Goal: Task Accomplishment & Management: Complete application form

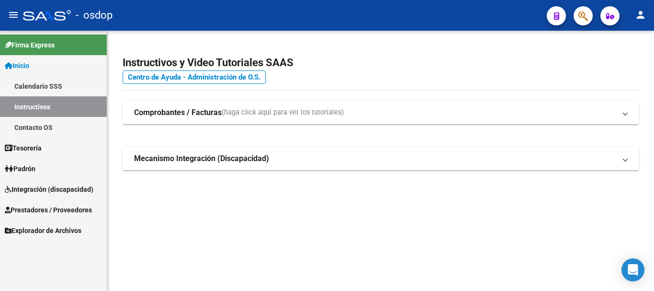
click at [50, 188] on span "Integración (discapacidad)" at bounding box center [49, 189] width 89 height 11
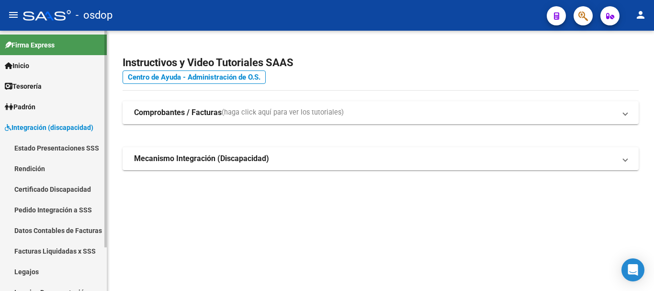
scroll to position [48, 0]
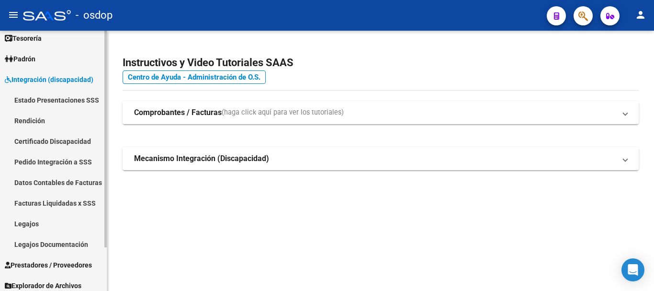
click at [44, 263] on span "Prestadores / Proveedores" at bounding box center [48, 265] width 87 height 11
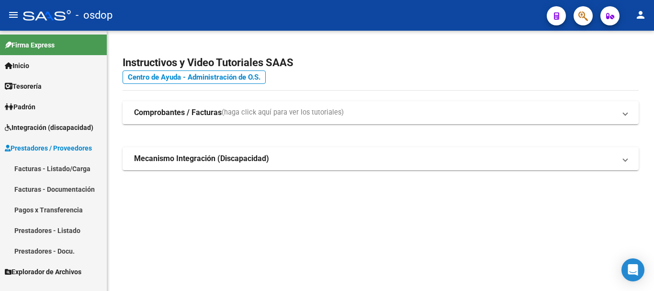
scroll to position [0, 0]
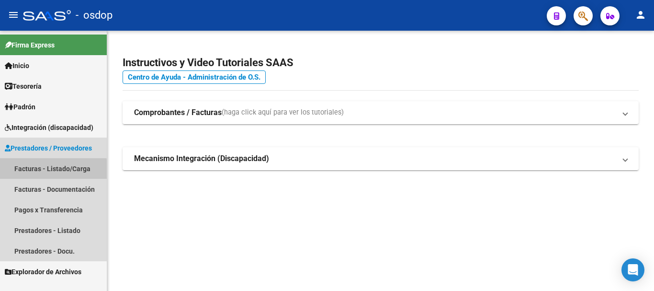
click at [35, 171] on link "Facturas - Listado/Carga" at bounding box center [53, 168] width 107 height 21
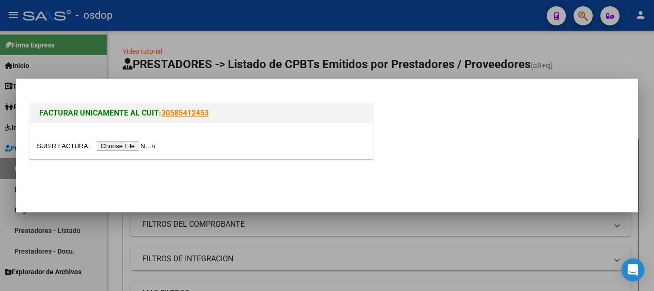
click at [135, 147] on input "file" at bounding box center [97, 146] width 121 height 10
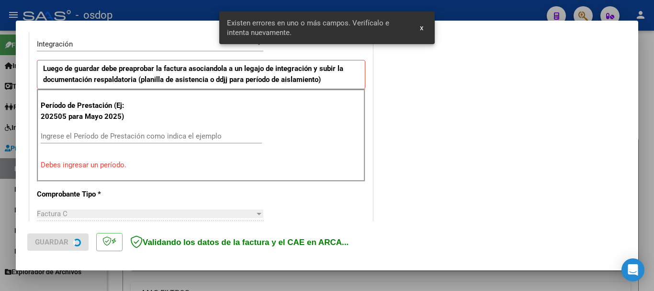
scroll to position [239, 0]
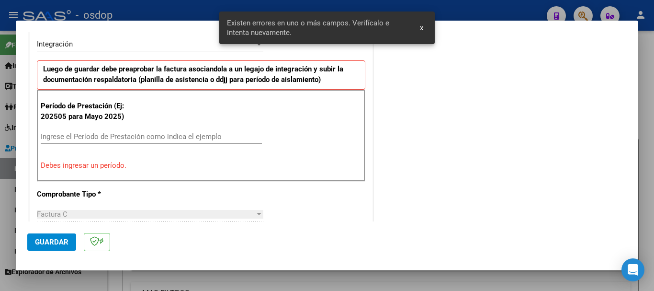
click at [114, 136] on input "Ingrese el Período de Prestación como indica el ejemplo" at bounding box center [151, 136] width 221 height 9
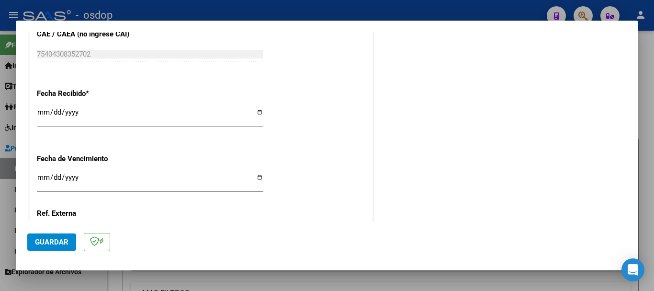
scroll to position [708, 0]
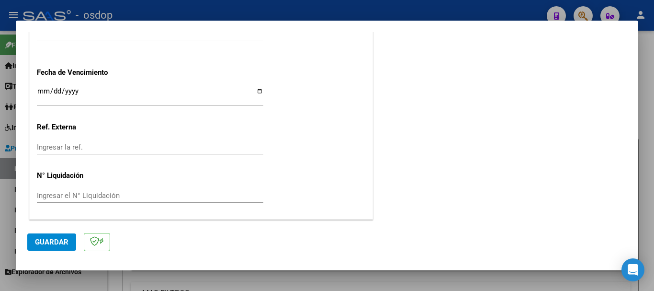
type input "202509"
click at [43, 241] on span "Guardar" at bounding box center [52, 242] width 34 height 9
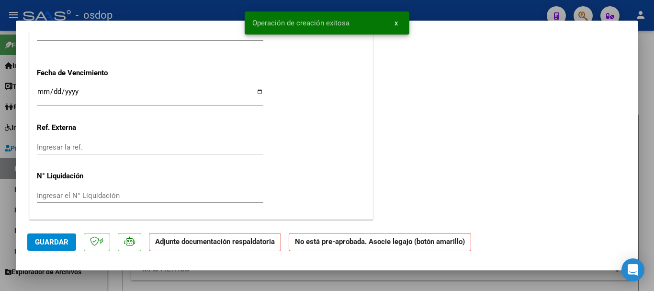
scroll to position [0, 0]
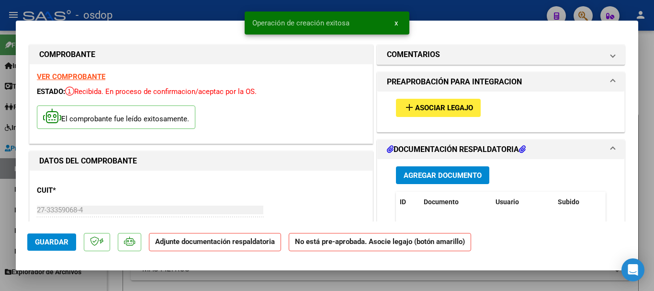
click at [404, 176] on span "Agregar Documento" at bounding box center [443, 175] width 78 height 9
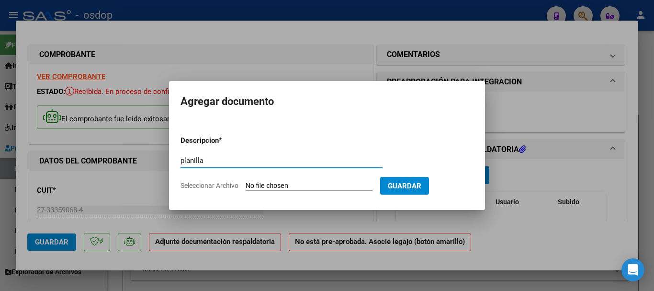
type input "planilla"
click at [228, 187] on span "Seleccionar Archivo" at bounding box center [210, 185] width 58 height 8
click at [246, 187] on input "Seleccionar Archivo" at bounding box center [309, 185] width 127 height 9
type input "C:\fakepath\asi mag.pdf"
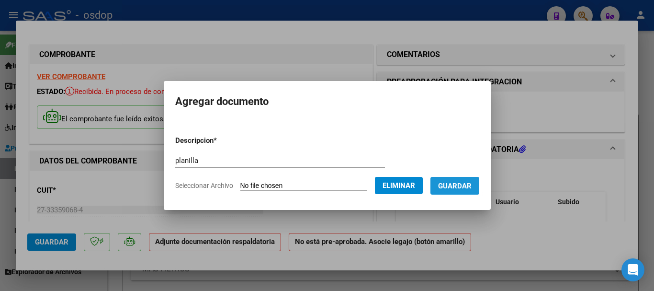
click at [470, 186] on span "Guardar" at bounding box center [455, 185] width 34 height 9
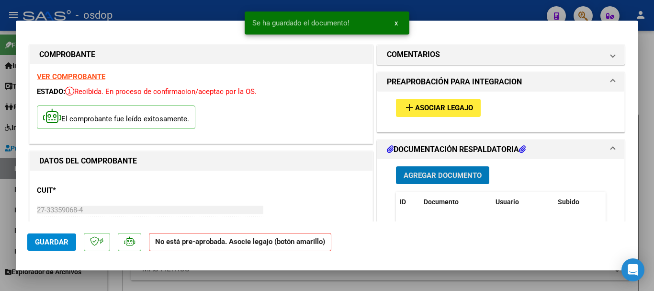
click at [66, 235] on button "Guardar" at bounding box center [51, 241] width 49 height 17
click at [408, 108] on mat-icon "add" at bounding box center [409, 107] width 11 height 11
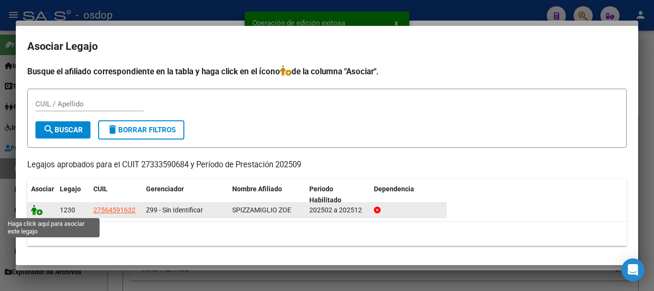
click at [34, 210] on icon at bounding box center [36, 209] width 11 height 11
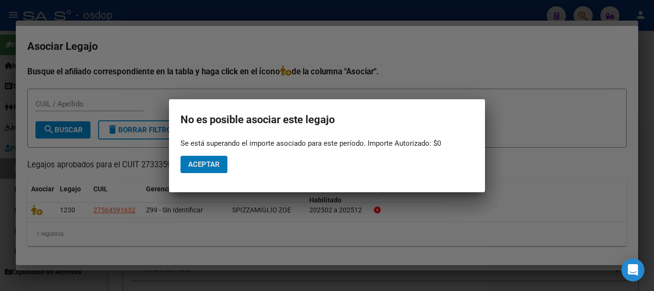
click at [213, 162] on span "Aceptar" at bounding box center [204, 164] width 32 height 9
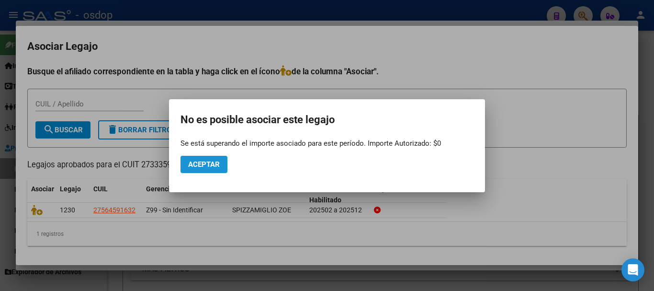
click at [212, 161] on span "Aceptar" at bounding box center [204, 164] width 32 height 9
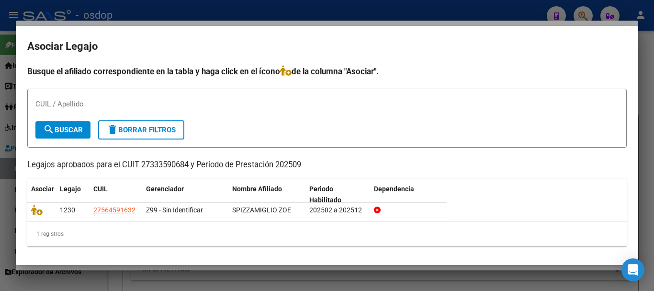
click at [243, 11] on div at bounding box center [327, 145] width 654 height 291
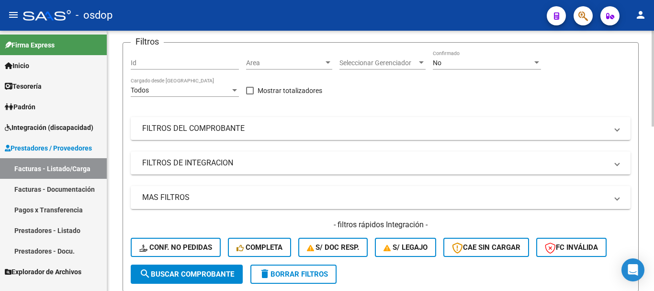
scroll to position [239, 0]
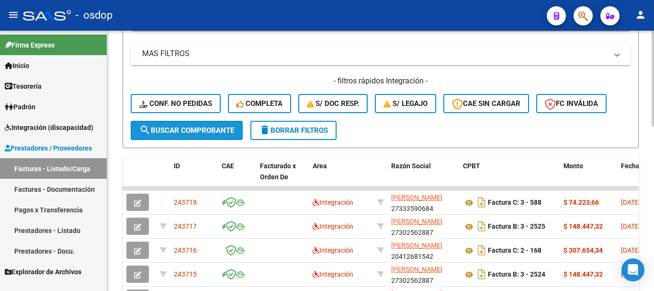
click at [169, 131] on span "search Buscar Comprobante" at bounding box center [186, 130] width 95 height 9
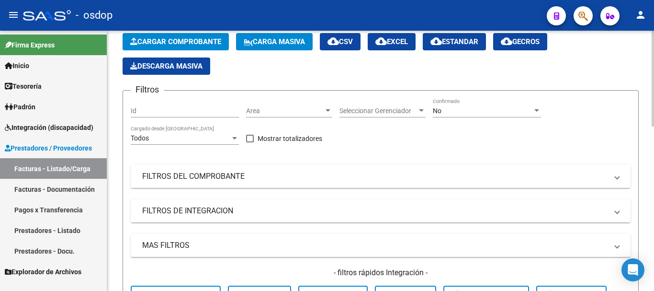
scroll to position [0, 0]
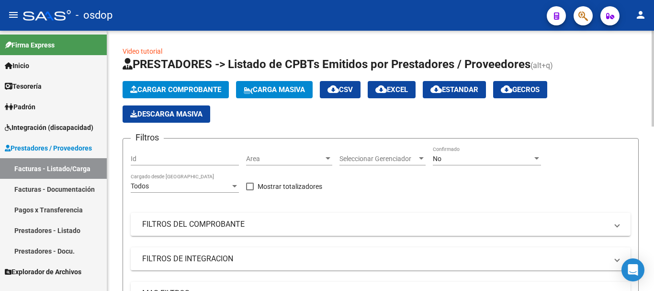
click at [164, 91] on span "Cargar Comprobante" at bounding box center [175, 89] width 91 height 9
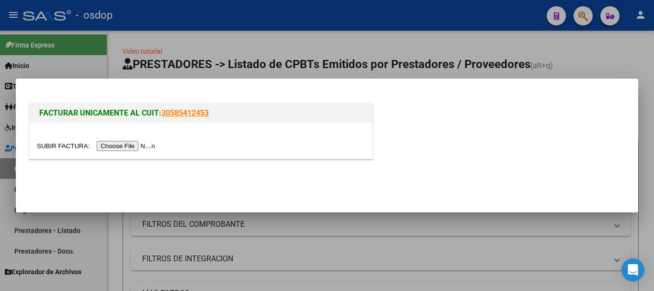
click at [137, 142] on input "file" at bounding box center [97, 146] width 121 height 10
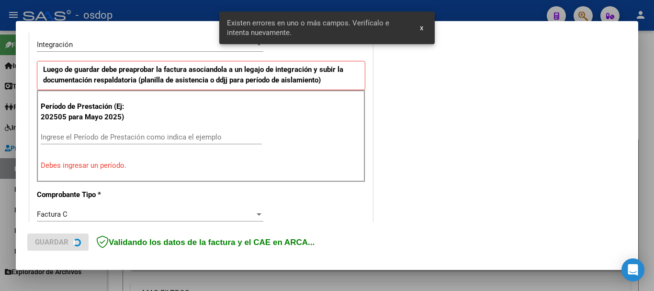
scroll to position [239, 0]
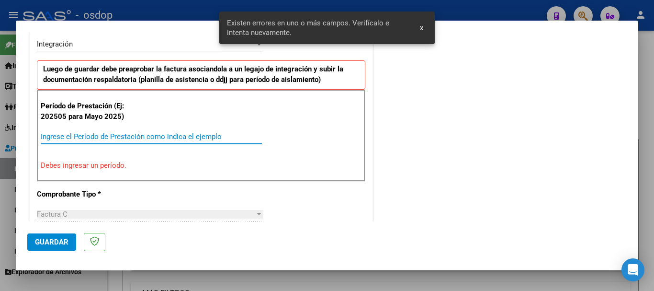
click at [108, 134] on input "Ingrese el Período de Prestación como indica el ejemplo" at bounding box center [151, 136] width 221 height 9
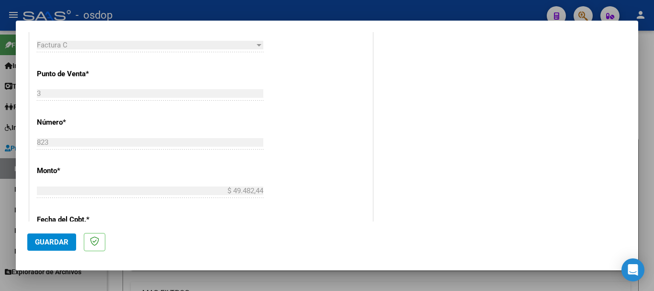
scroll to position [526, 0]
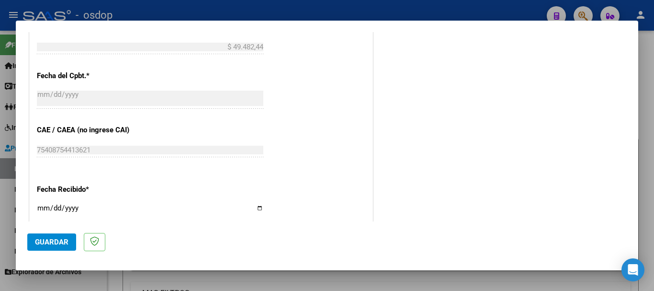
type input "202509"
click at [61, 236] on button "Guardar" at bounding box center [51, 241] width 49 height 17
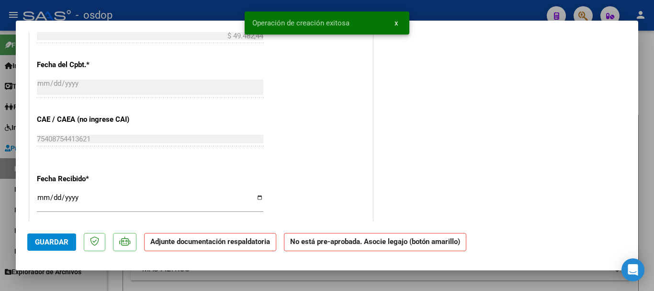
scroll to position [0, 0]
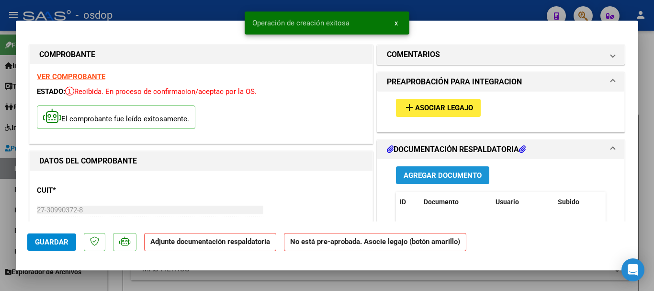
click at [453, 172] on span "Agregar Documento" at bounding box center [443, 175] width 78 height 9
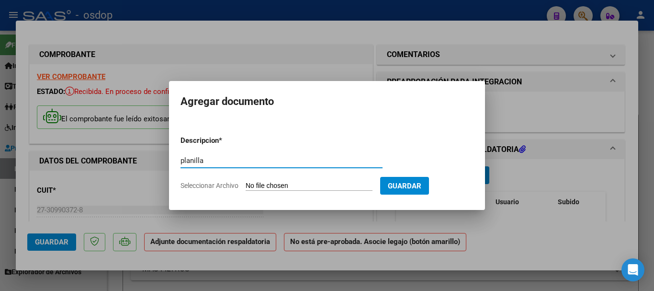
type input "planilla"
click at [273, 179] on form "Descripcion * planilla Escriba aquí una descripcion Seleccionar Archivo Guardar" at bounding box center [327, 163] width 293 height 70
click at [223, 182] on span "Seleccionar Archivo" at bounding box center [210, 185] width 58 height 8
click at [246, 182] on input "Seleccionar Archivo" at bounding box center [309, 185] width 127 height 9
type input "C:\fakepath\asi vale.pdf"
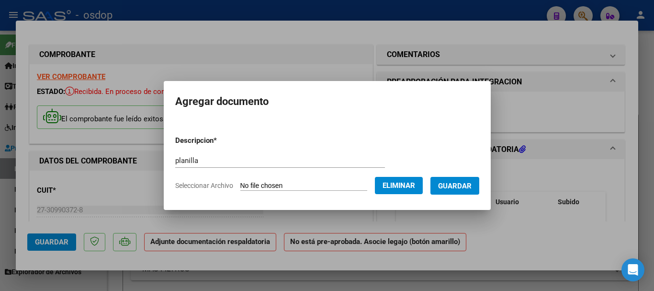
click at [451, 180] on button "Guardar" at bounding box center [454, 186] width 49 height 18
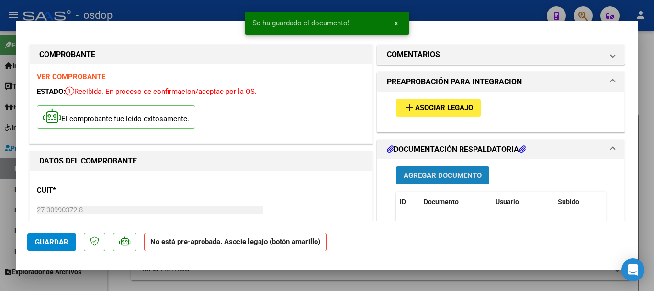
click at [449, 178] on span "Agregar Documento" at bounding box center [443, 175] width 78 height 9
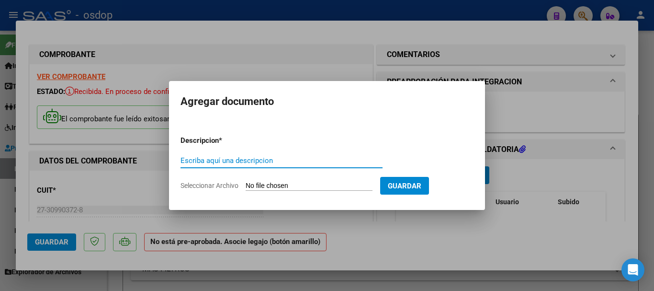
click at [385, 239] on div at bounding box center [327, 145] width 654 height 291
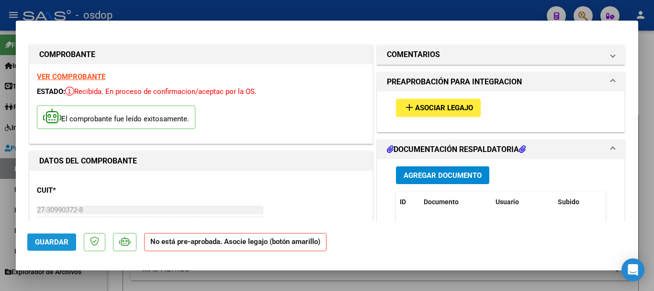
click at [50, 239] on span "Guardar" at bounding box center [52, 242] width 34 height 9
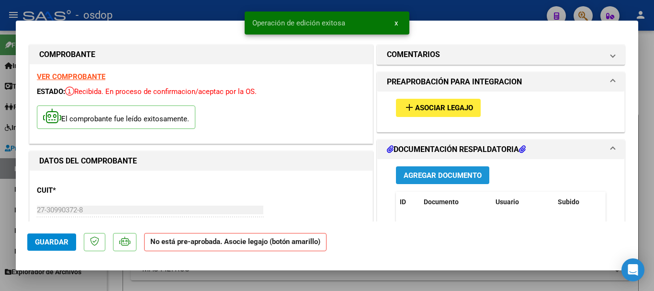
click at [427, 175] on span "Agregar Documento" at bounding box center [443, 175] width 78 height 9
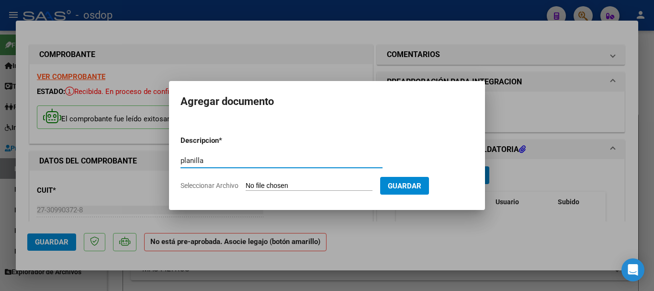
type input "planilla"
click at [210, 182] on span "Seleccionar Archivo" at bounding box center [210, 185] width 58 height 8
click at [246, 182] on input "Seleccionar Archivo" at bounding box center [309, 185] width 127 height 9
type input "C:\fakepath\asi vale.pdf"
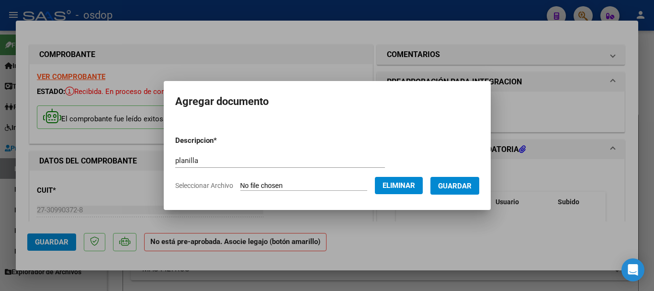
click at [461, 191] on button "Guardar" at bounding box center [454, 186] width 49 height 18
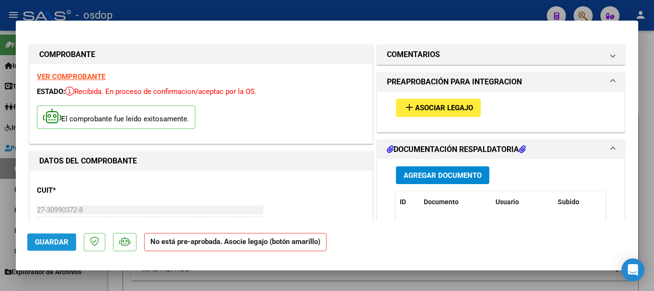
click at [54, 243] on span "Guardar" at bounding box center [52, 242] width 34 height 9
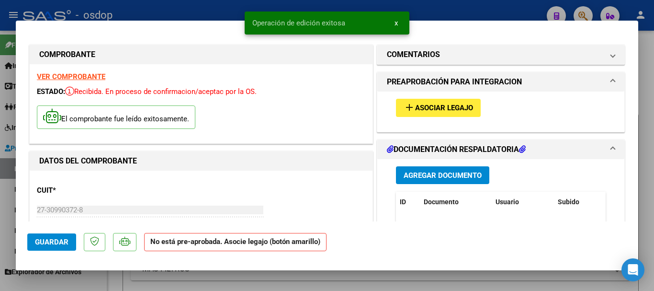
click at [419, 104] on span "Asociar Legajo" at bounding box center [444, 108] width 58 height 9
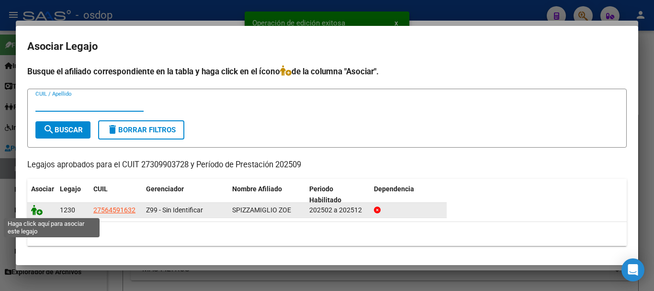
click at [33, 212] on icon at bounding box center [36, 209] width 11 height 11
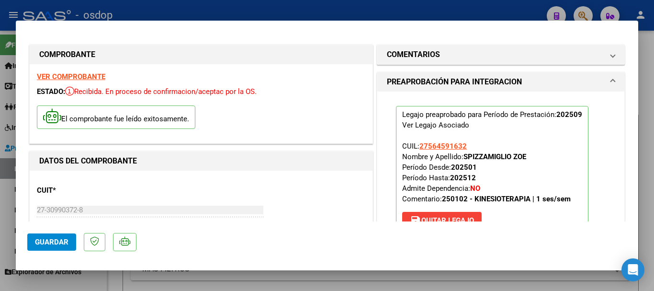
click at [55, 238] on span "Guardar" at bounding box center [52, 242] width 34 height 9
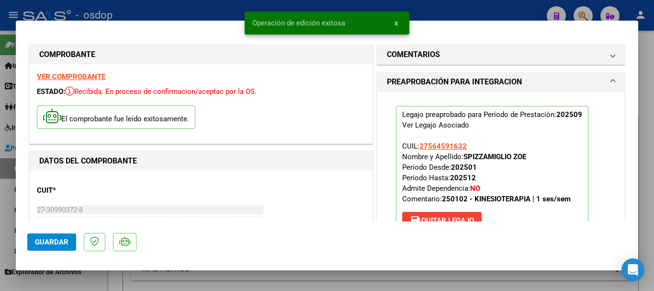
click at [173, 11] on div at bounding box center [327, 145] width 654 height 291
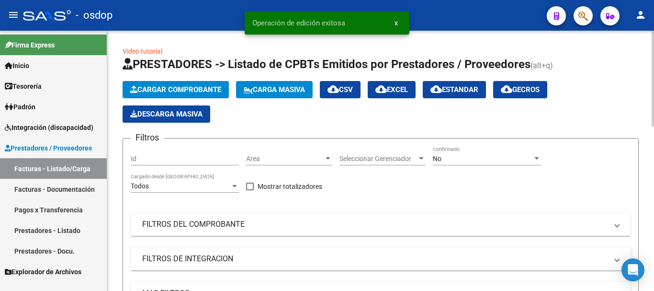
scroll to position [287, 0]
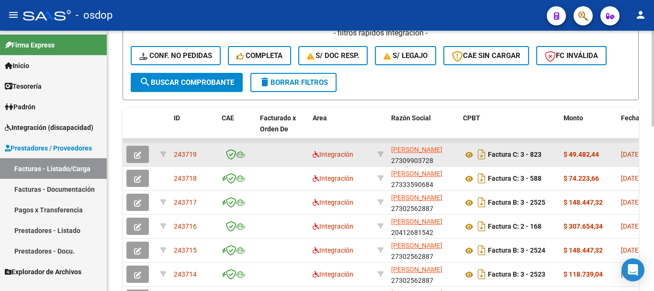
click at [141, 158] on icon "button" at bounding box center [137, 154] width 7 height 7
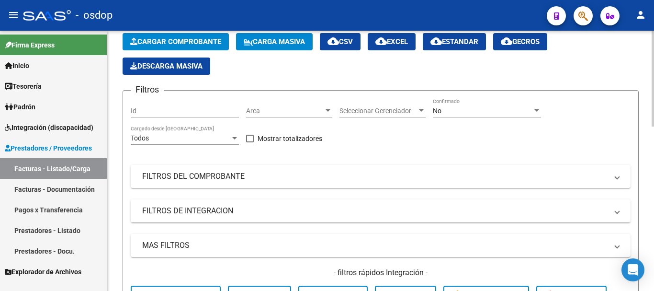
scroll to position [0, 0]
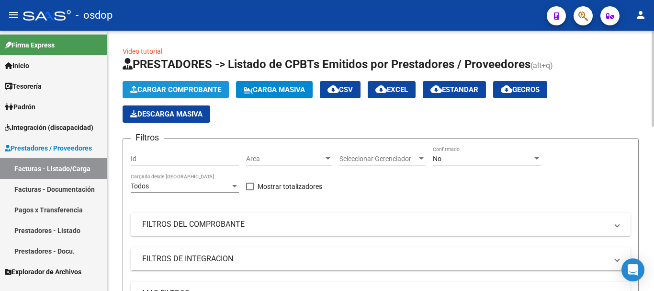
click at [185, 89] on span "Cargar Comprobante" at bounding box center [175, 89] width 91 height 9
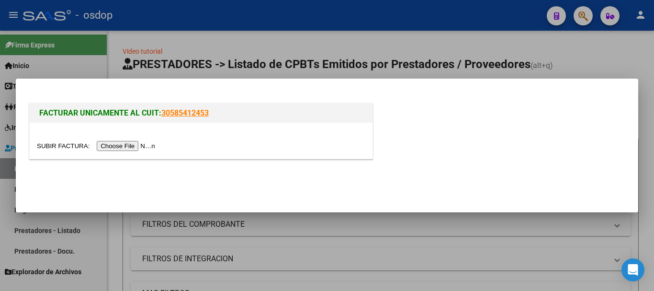
click at [147, 147] on input "file" at bounding box center [97, 146] width 121 height 10
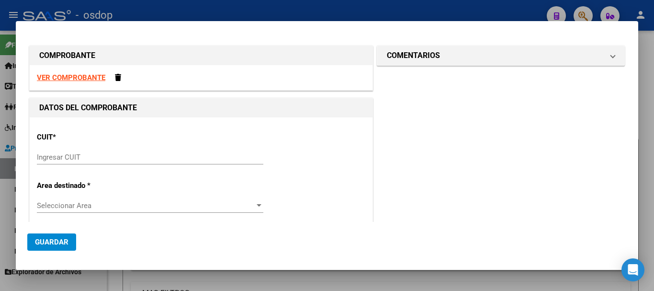
click at [253, 5] on div at bounding box center [327, 145] width 654 height 291
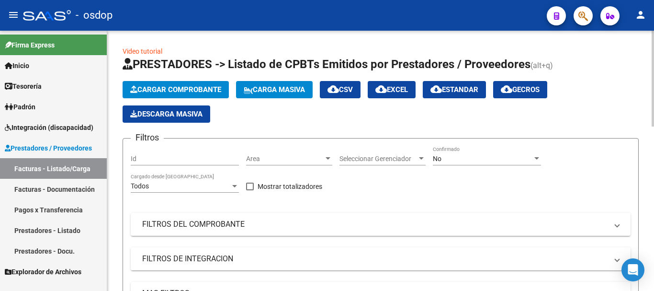
click at [175, 88] on span "Cargar Comprobante" at bounding box center [175, 89] width 91 height 9
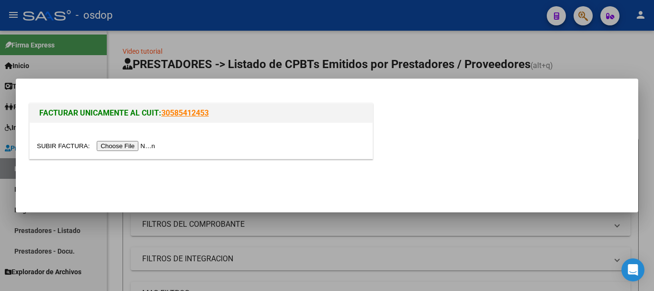
click at [152, 142] on input "file" at bounding box center [97, 146] width 121 height 10
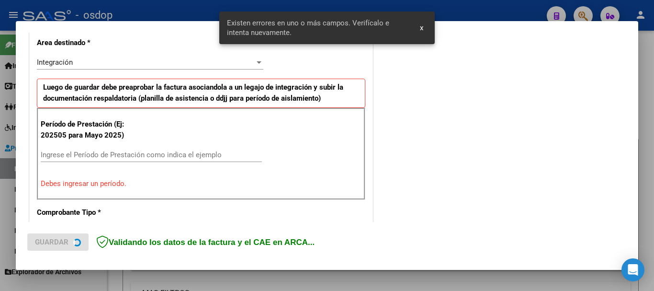
scroll to position [239, 0]
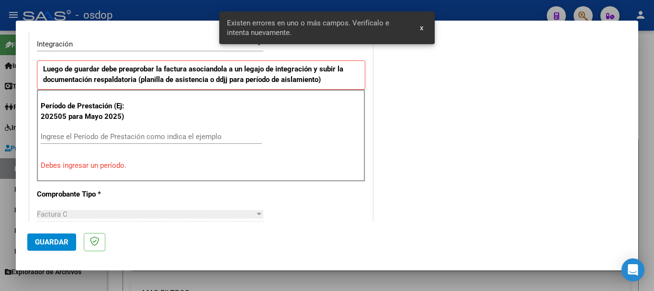
click at [121, 134] on input "Ingrese el Período de Prestación como indica el ejemplo" at bounding box center [151, 136] width 221 height 9
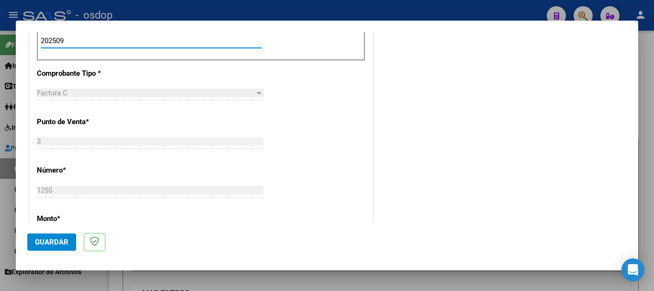
scroll to position [430, 0]
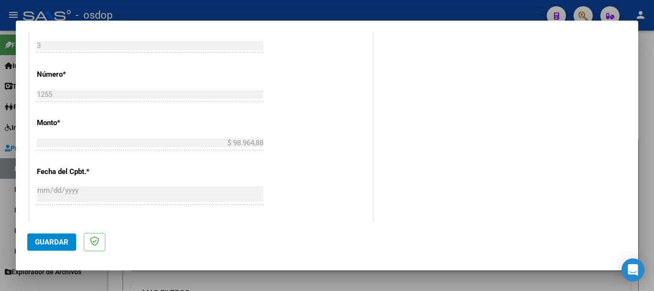
type input "202509"
click at [61, 243] on span "Guardar" at bounding box center [52, 242] width 34 height 9
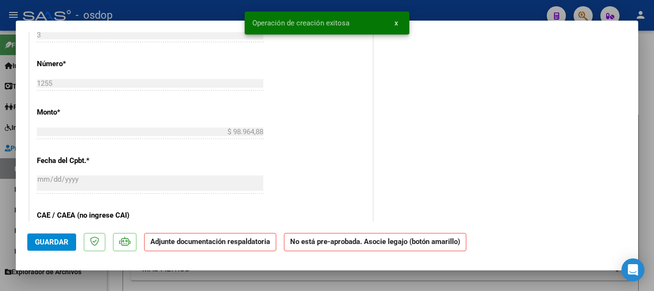
scroll to position [0, 0]
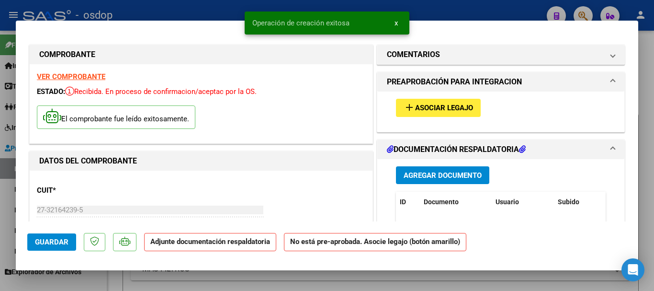
click at [426, 175] on span "Agregar Documento" at bounding box center [443, 175] width 78 height 9
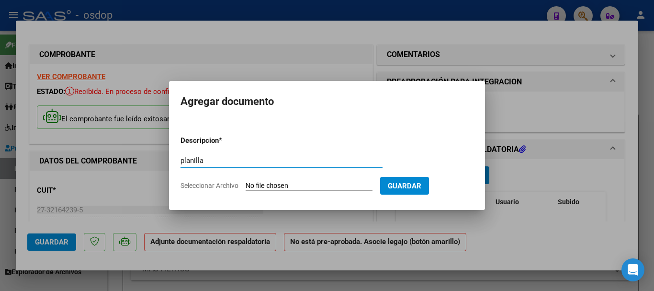
type input "planilla"
click at [227, 184] on span "Seleccionar Archivo" at bounding box center [210, 185] width 58 height 8
click at [246, 184] on input "Seleccionar Archivo" at bounding box center [309, 185] width 127 height 9
type input "C:\fakepath\asi numez.pdf"
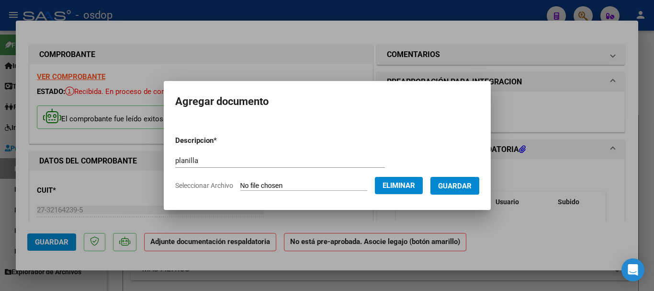
click at [459, 187] on span "Guardar" at bounding box center [455, 185] width 34 height 9
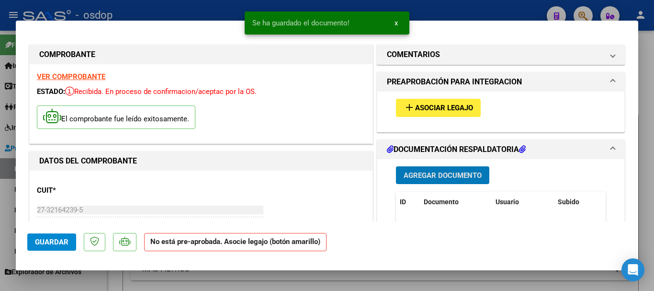
click at [64, 239] on span "Guardar" at bounding box center [52, 242] width 34 height 9
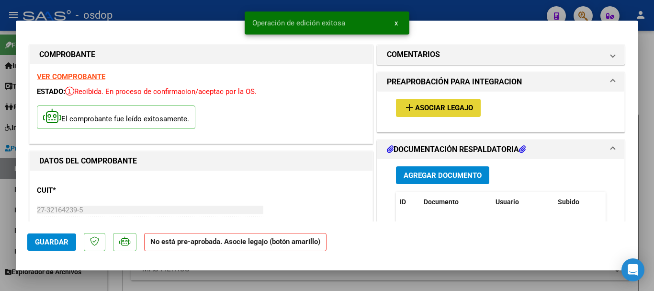
click at [449, 104] on span "Asociar Legajo" at bounding box center [444, 108] width 58 height 9
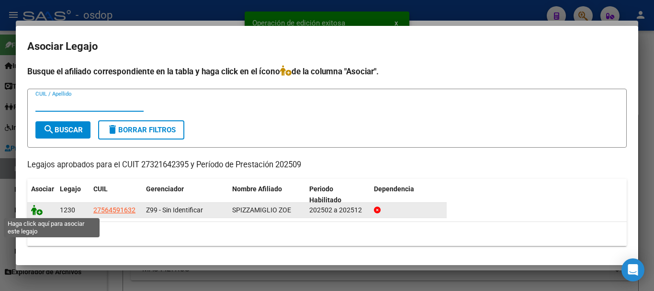
click at [35, 210] on icon at bounding box center [36, 209] width 11 height 11
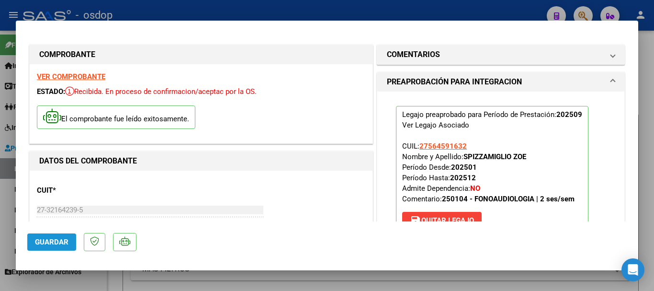
click at [51, 238] on span "Guardar" at bounding box center [52, 242] width 34 height 9
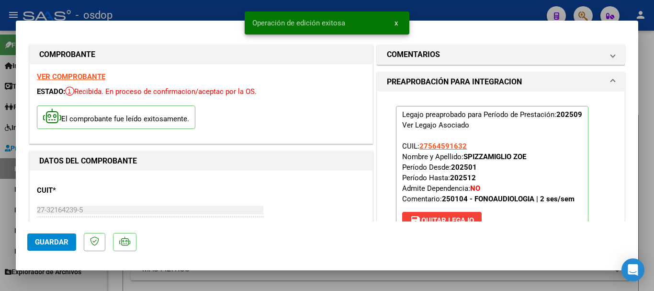
click at [207, 6] on div at bounding box center [327, 145] width 654 height 291
type input "$ 0,00"
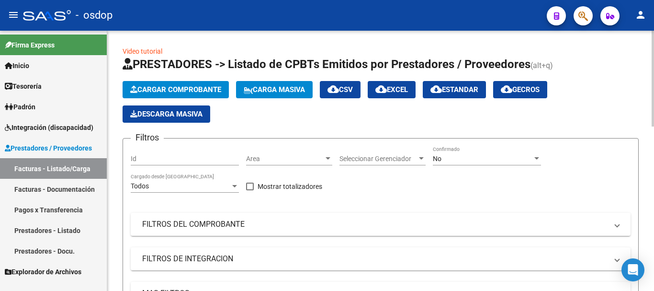
click at [188, 93] on span "Cargar Comprobante" at bounding box center [175, 89] width 91 height 9
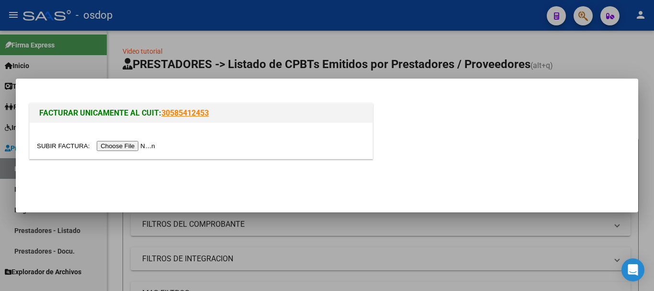
click at [151, 144] on input "file" at bounding box center [97, 146] width 121 height 10
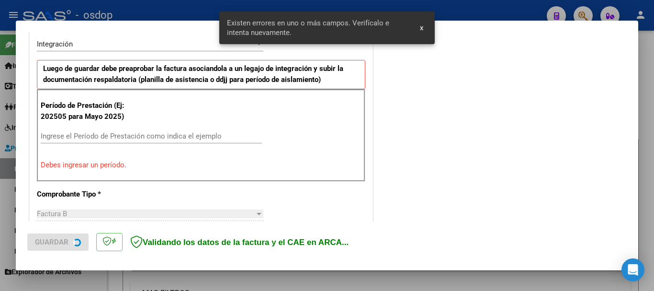
scroll to position [239, 0]
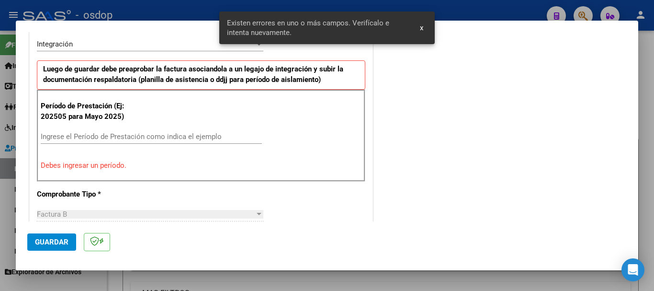
click at [112, 139] on input "Ingrese el Período de Prestación como indica el ejemplo" at bounding box center [151, 136] width 221 height 9
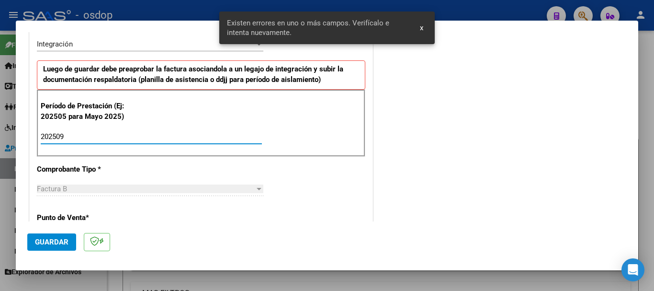
scroll to position [335, 0]
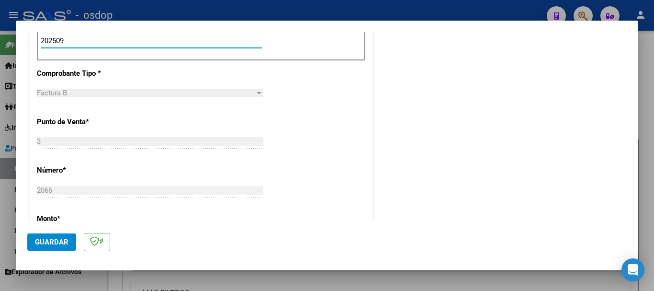
type input "202509"
click at [67, 234] on button "Guardar" at bounding box center [51, 241] width 49 height 17
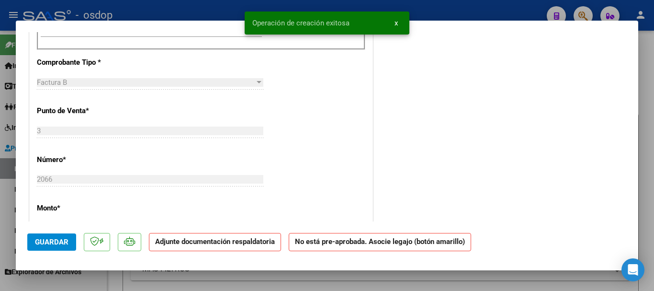
scroll to position [0, 0]
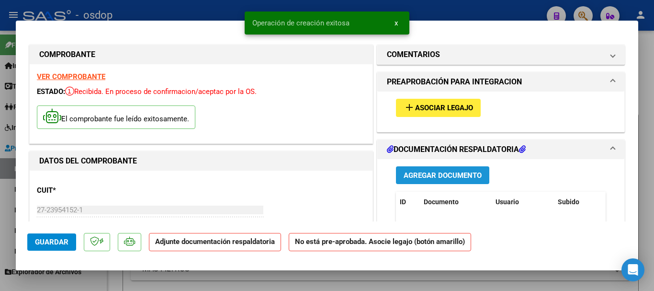
click at [440, 170] on button "Agregar Documento" at bounding box center [442, 175] width 93 height 18
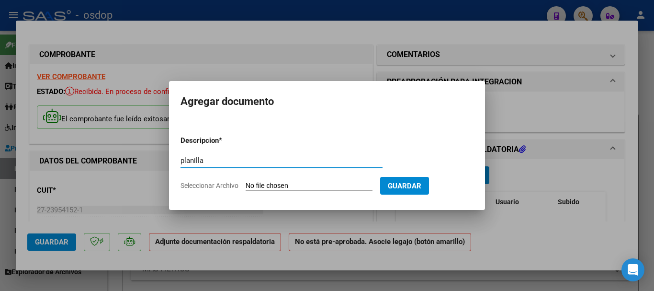
type input "planilla"
click at [235, 188] on span "Seleccionar Archivo" at bounding box center [210, 185] width 58 height 8
click at [246, 188] on input "Seleccionar Archivo" at bounding box center [309, 185] width 127 height 9
type input "C:\fakepath\asi tra.pdf"
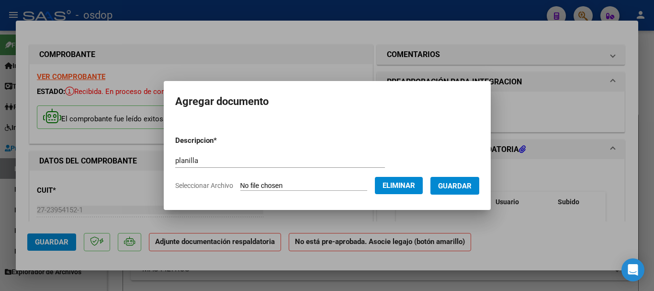
click at [449, 186] on span "Guardar" at bounding box center [455, 185] width 34 height 9
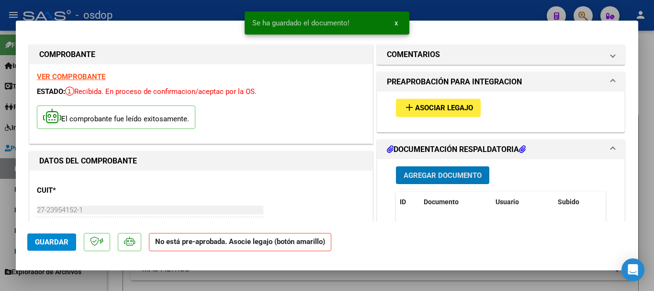
click at [54, 245] on span "Guardar" at bounding box center [52, 242] width 34 height 9
click at [416, 111] on span "Asociar Legajo" at bounding box center [444, 108] width 58 height 9
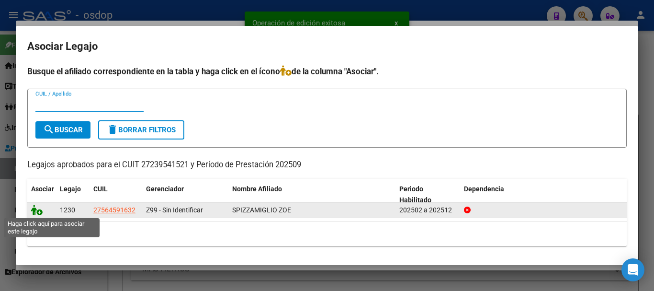
click at [34, 209] on icon at bounding box center [36, 209] width 11 height 11
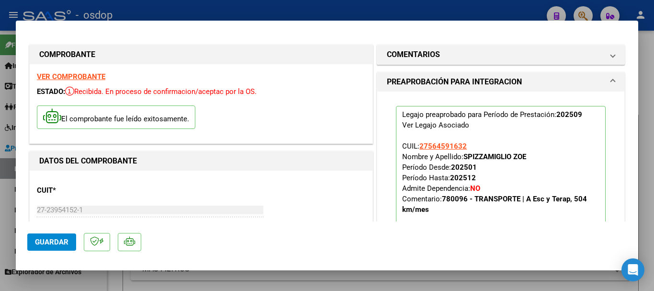
scroll to position [96, 0]
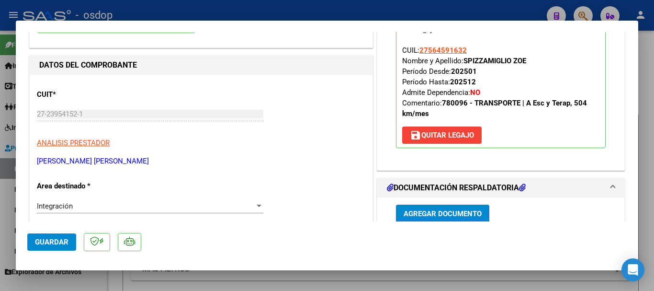
click at [50, 245] on span "Guardar" at bounding box center [52, 242] width 34 height 9
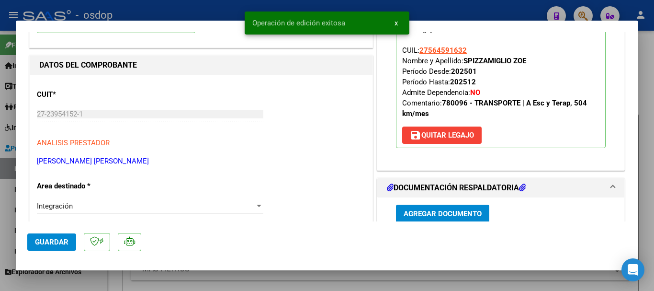
click at [193, 9] on div at bounding box center [327, 145] width 654 height 291
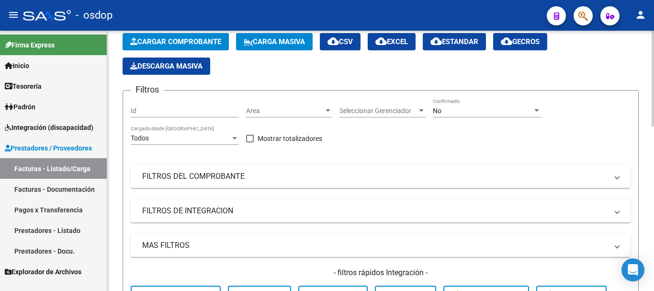
scroll to position [0, 0]
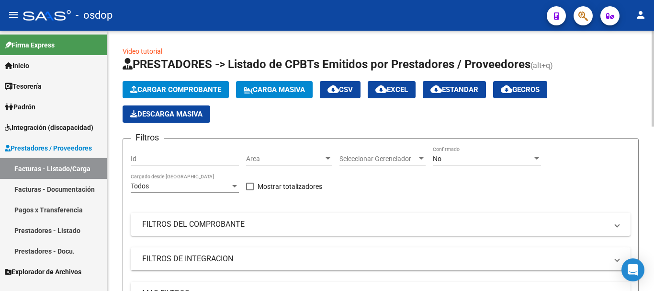
click at [199, 94] on button "Cargar Comprobante" at bounding box center [176, 89] width 106 height 17
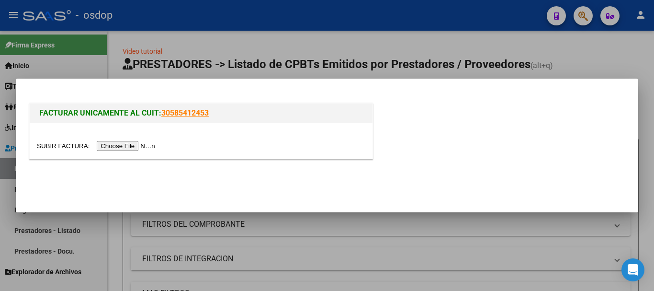
click at [149, 147] on input "file" at bounding box center [97, 146] width 121 height 10
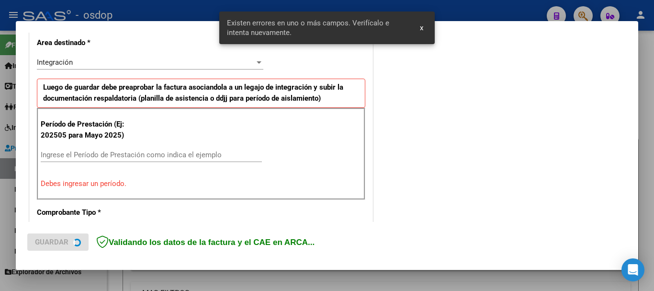
scroll to position [239, 0]
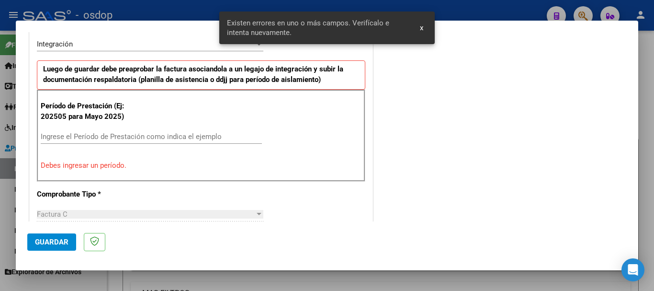
click at [116, 136] on input "Ingrese el Período de Prestación como indica el ejemplo" at bounding box center [151, 136] width 221 height 9
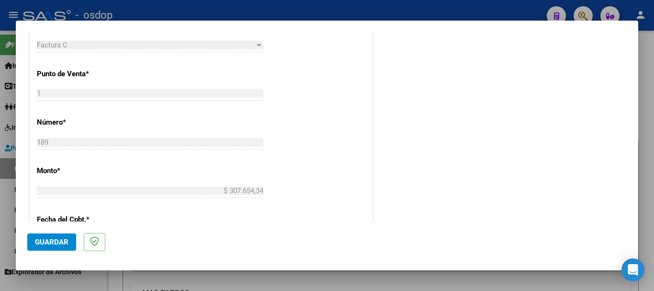
scroll to position [478, 0]
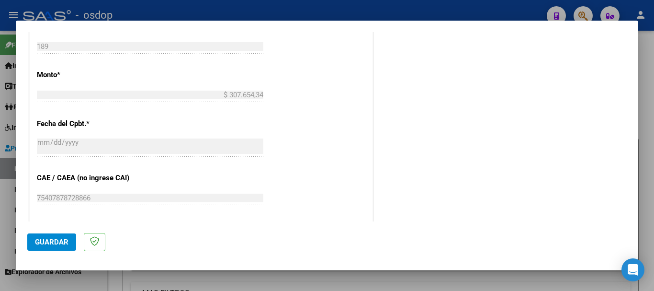
type input "202509"
click at [71, 239] on button "Guardar" at bounding box center [51, 241] width 49 height 17
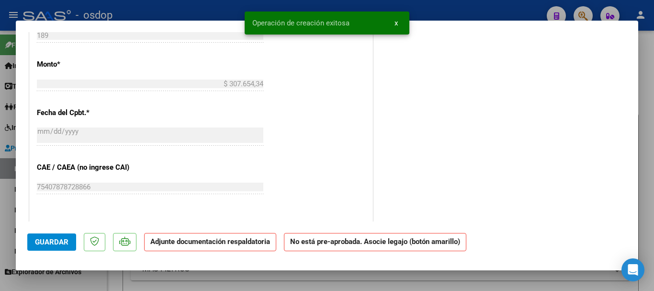
scroll to position [0, 0]
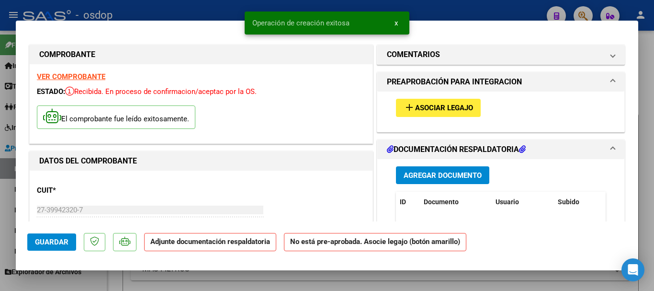
click at [445, 171] on span "Agregar Documento" at bounding box center [443, 175] width 78 height 9
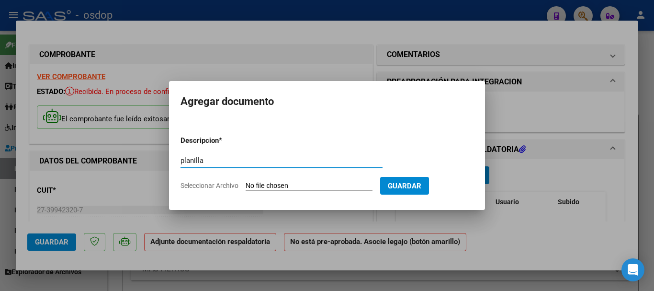
type input "planilla"
click at [225, 184] on span "Seleccionar Archivo" at bounding box center [210, 185] width 58 height 8
click at [246, 184] on input "Seleccionar Archivo" at bounding box center [309, 185] width 127 height 9
type input "C:\fakepath\asi not.pdf"
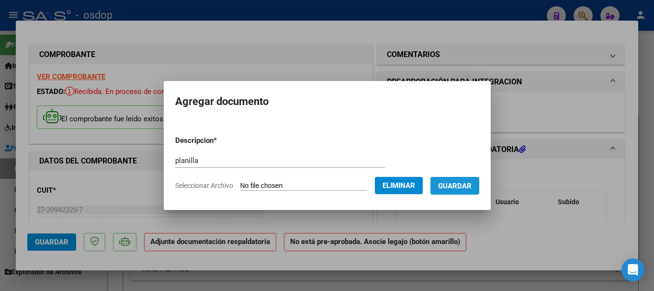
click at [463, 183] on span "Guardar" at bounding box center [455, 185] width 34 height 9
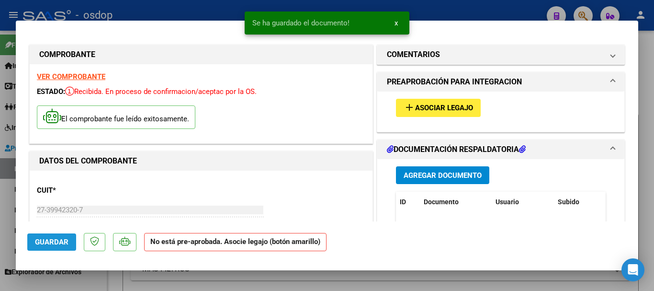
click at [56, 242] on span "Guardar" at bounding box center [52, 242] width 34 height 9
click at [435, 102] on button "add Asociar Legajo" at bounding box center [438, 108] width 85 height 18
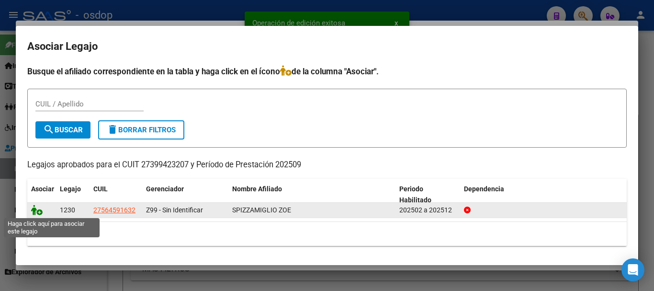
click at [37, 210] on icon at bounding box center [36, 209] width 11 height 11
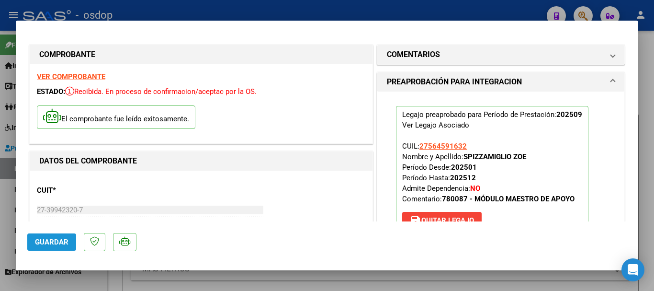
click at [50, 236] on button "Guardar" at bounding box center [51, 241] width 49 height 17
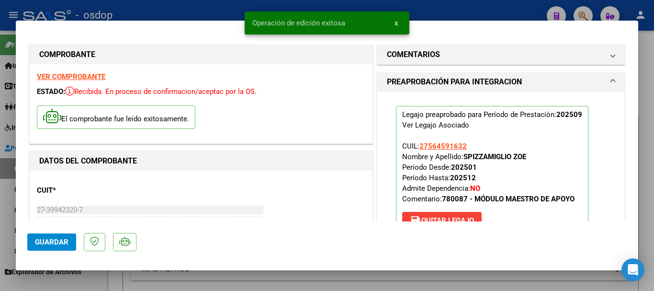
click at [211, 14] on div at bounding box center [327, 145] width 654 height 291
type input "$ 0,00"
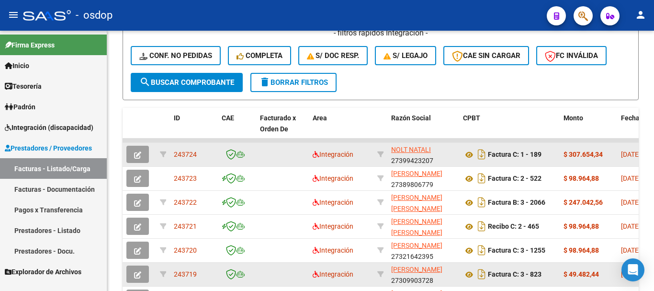
scroll to position [335, 0]
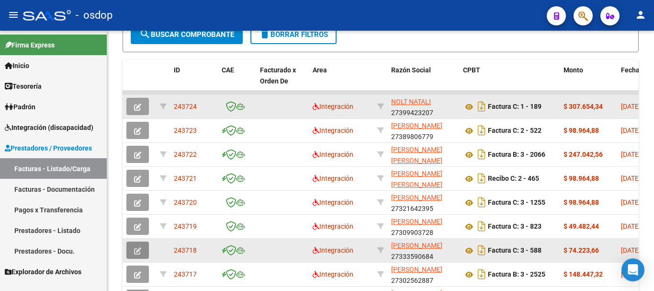
click at [136, 253] on icon "button" at bounding box center [137, 250] width 7 height 7
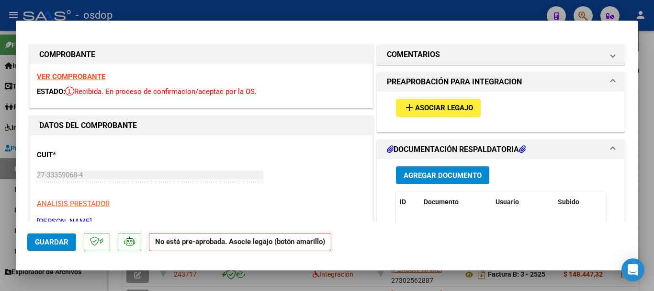
click at [419, 110] on span "Asociar Legajo" at bounding box center [444, 108] width 58 height 9
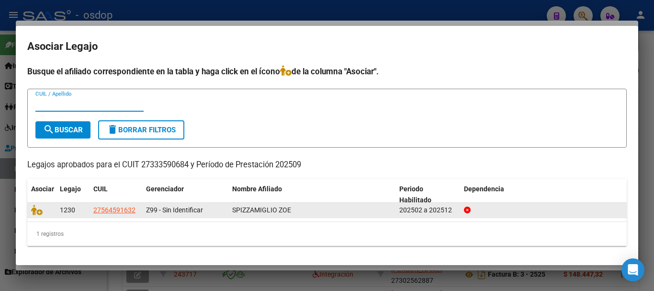
click at [36, 215] on div at bounding box center [41, 209] width 21 height 11
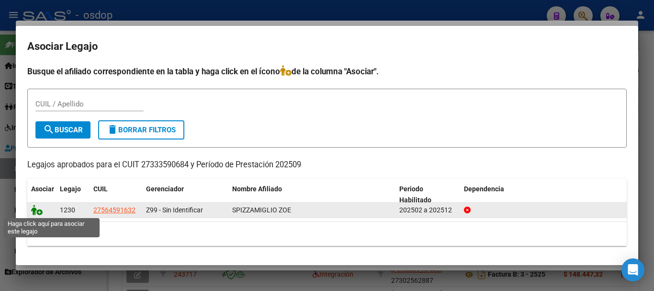
click at [35, 209] on icon at bounding box center [36, 209] width 11 height 11
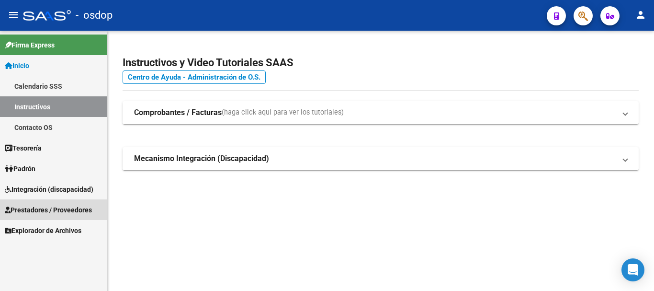
click at [37, 205] on span "Prestadores / Proveedores" at bounding box center [48, 209] width 87 height 11
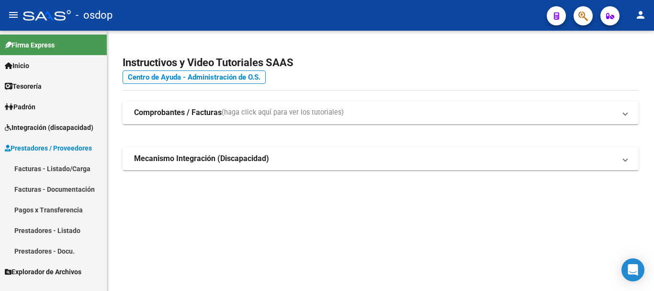
click at [37, 168] on link "Facturas - Listado/Carga" at bounding box center [53, 168] width 107 height 21
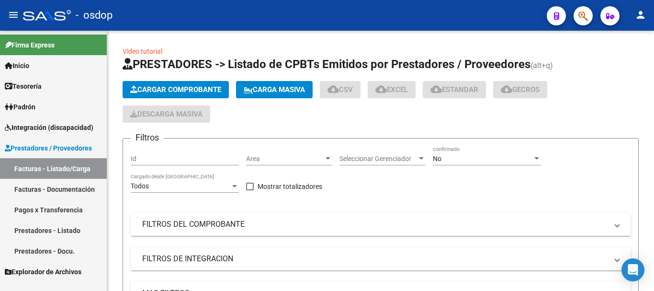
click at [178, 88] on span "Cargar Comprobante" at bounding box center [175, 89] width 91 height 9
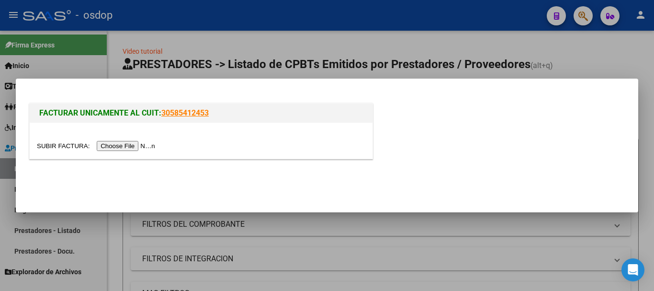
click at [136, 146] on input "file" at bounding box center [97, 146] width 121 height 10
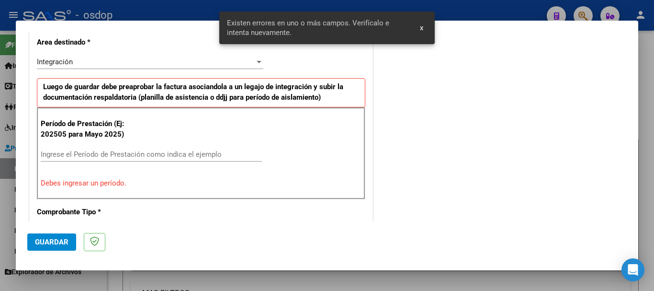
scroll to position [239, 0]
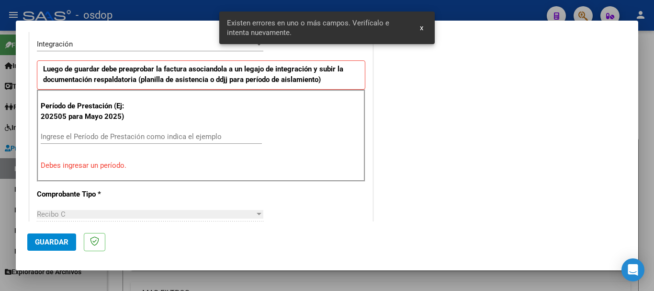
click at [118, 131] on div "Ingrese el Período de Prestación como indica el ejemplo" at bounding box center [151, 136] width 221 height 14
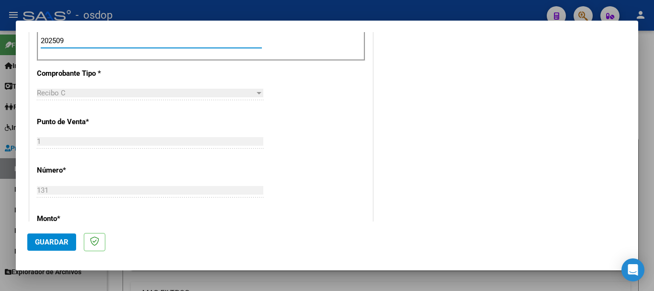
scroll to position [430, 0]
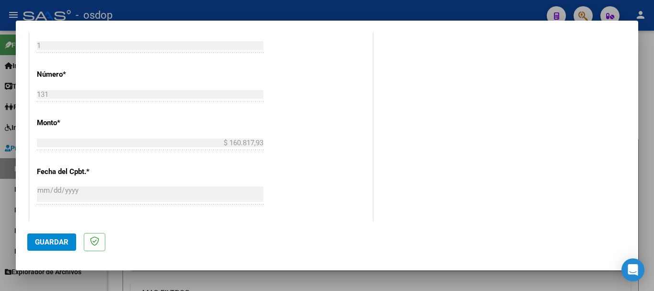
type input "202509"
click at [56, 246] on span "Guardar" at bounding box center [52, 242] width 34 height 9
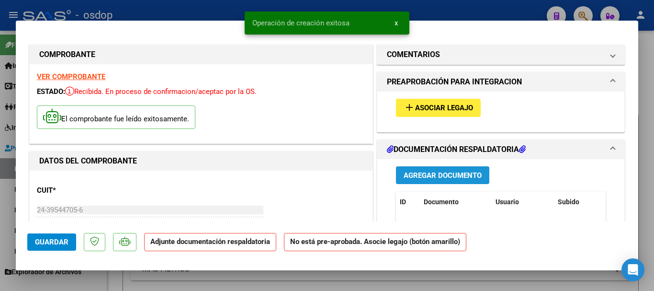
click at [405, 175] on span "Agregar Documento" at bounding box center [443, 175] width 78 height 9
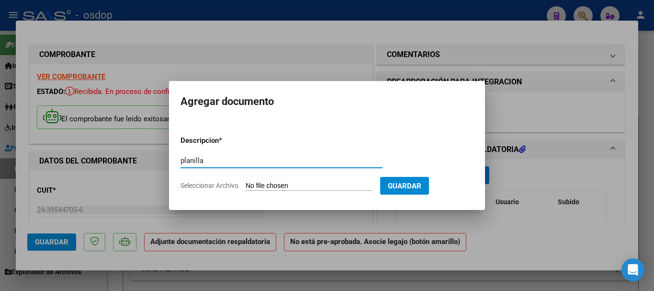
type input "planilla"
click at [218, 181] on app-file-uploader "Seleccionar Archivo" at bounding box center [281, 185] width 200 height 9
click at [216, 188] on span "Seleccionar Archivo" at bounding box center [210, 185] width 58 height 8
click at [246, 188] on input "Seleccionar Archivo" at bounding box center [309, 185] width 127 height 9
type input "C:\fakepath\asi agurre.pdf"
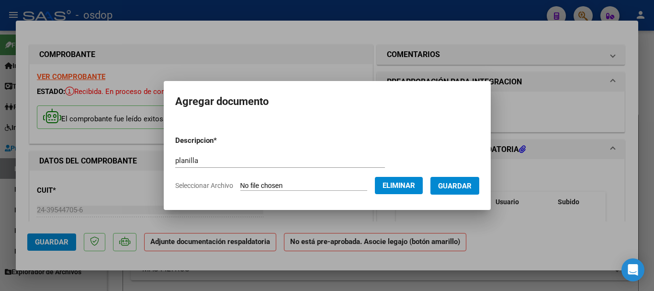
click at [465, 190] on span "Guardar" at bounding box center [455, 185] width 34 height 9
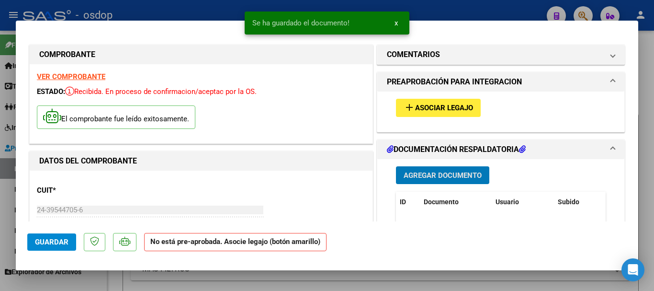
click at [56, 241] on span "Guardar" at bounding box center [52, 242] width 34 height 9
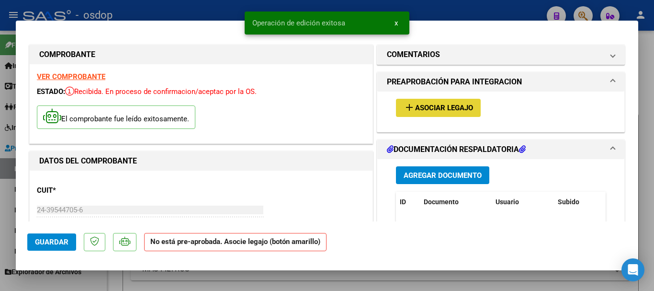
click at [416, 104] on span "Asociar Legajo" at bounding box center [444, 108] width 58 height 9
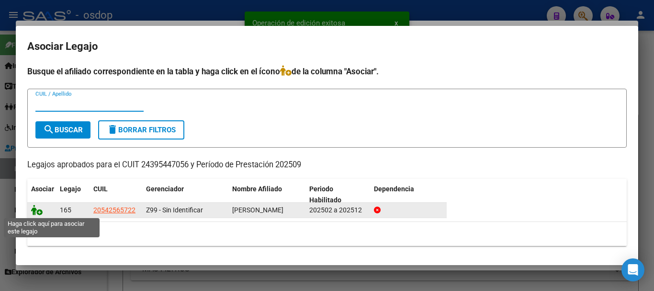
click at [36, 210] on icon at bounding box center [36, 209] width 11 height 11
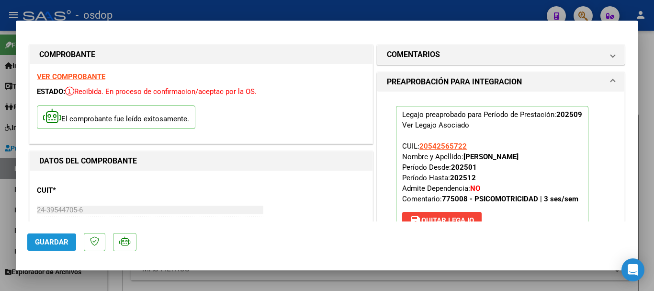
click at [47, 238] on span "Guardar" at bounding box center [52, 242] width 34 height 9
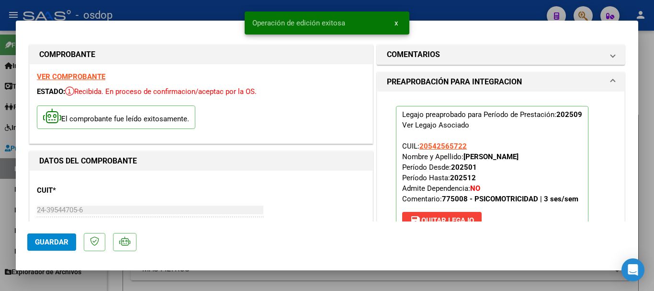
click at [220, 11] on div at bounding box center [327, 145] width 654 height 291
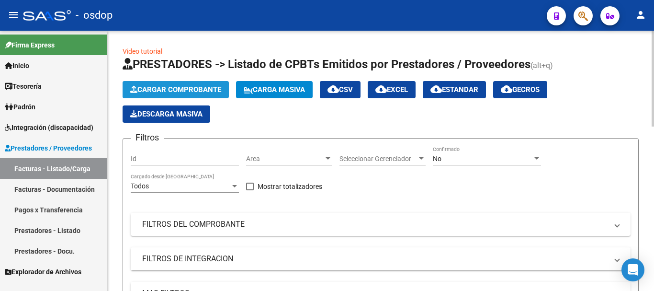
click at [172, 91] on span "Cargar Comprobante" at bounding box center [175, 89] width 91 height 9
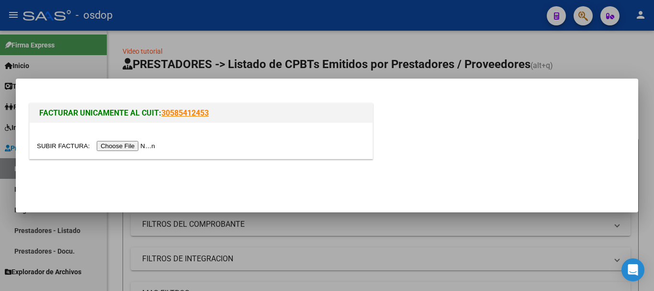
click at [147, 147] on input "file" at bounding box center [97, 146] width 121 height 10
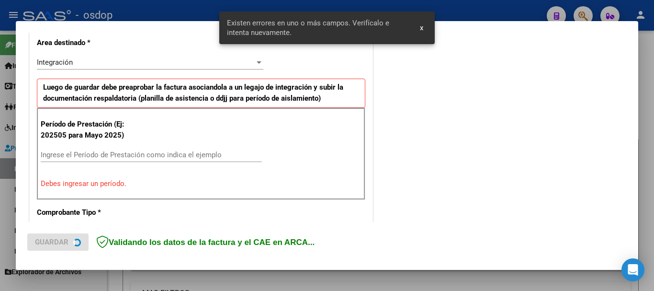
scroll to position [239, 0]
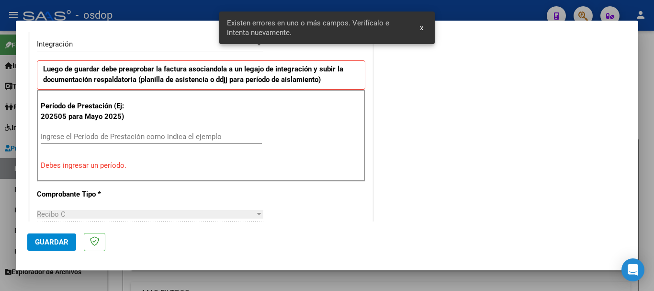
click at [115, 136] on input "Ingrese el Período de Prestación como indica el ejemplo" at bounding box center [151, 136] width 221 height 9
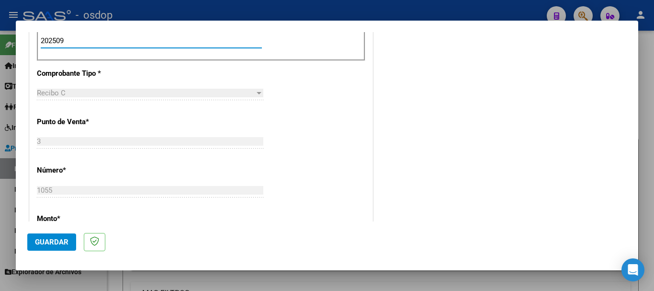
scroll to position [430, 0]
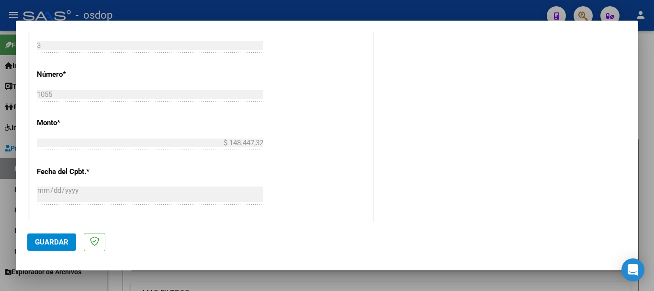
type input "202509"
click at [62, 241] on span "Guardar" at bounding box center [52, 242] width 34 height 9
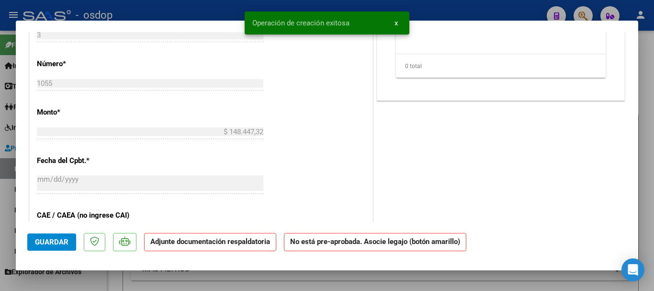
scroll to position [0, 0]
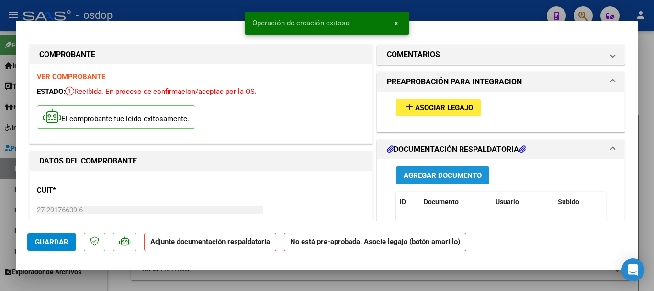
click at [434, 172] on span "Agregar Documento" at bounding box center [443, 175] width 78 height 9
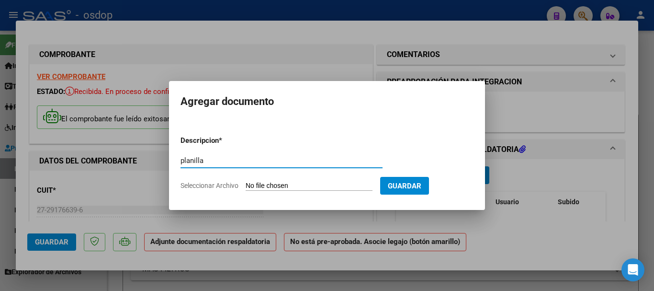
type input "planilla"
click at [199, 182] on span "Seleccionar Archivo" at bounding box center [210, 185] width 58 height 8
click at [246, 182] on input "Seleccionar Archivo" at bounding box center [309, 185] width 127 height 9
type input "C:\fakepath\asiu bon.pdf"
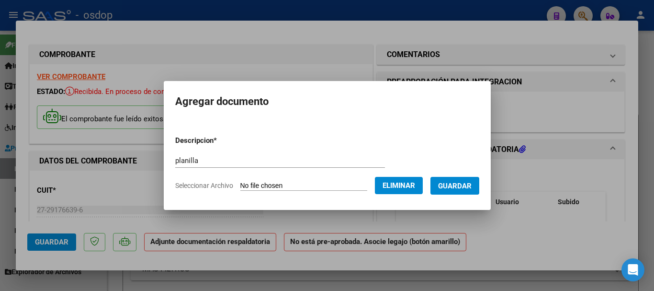
click at [472, 187] on span "Guardar" at bounding box center [455, 185] width 34 height 9
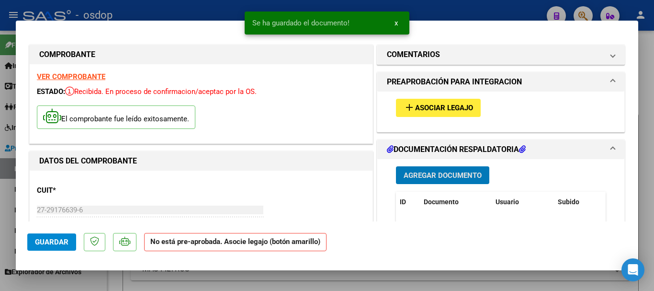
click at [61, 245] on span "Guardar" at bounding box center [52, 242] width 34 height 9
click at [423, 104] on span "Asociar Legajo" at bounding box center [444, 108] width 58 height 9
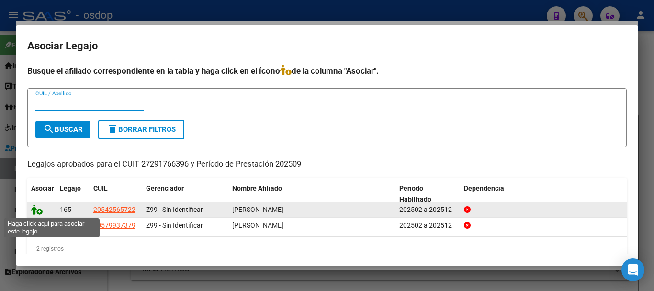
click at [36, 209] on icon at bounding box center [36, 209] width 11 height 11
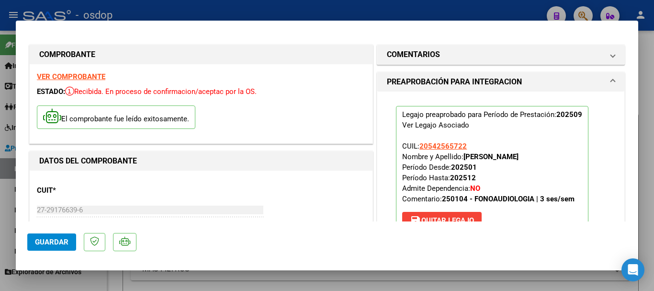
click at [58, 238] on span "Guardar" at bounding box center [52, 242] width 34 height 9
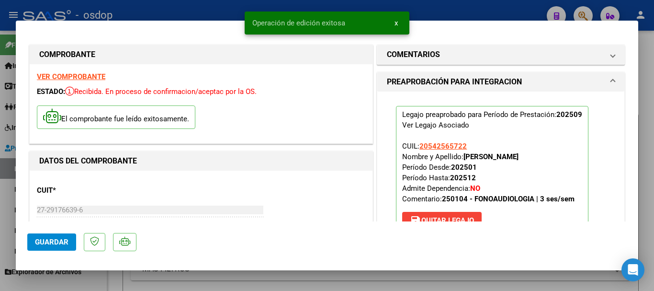
click at [169, 4] on div at bounding box center [327, 145] width 654 height 291
type input "$ 0,00"
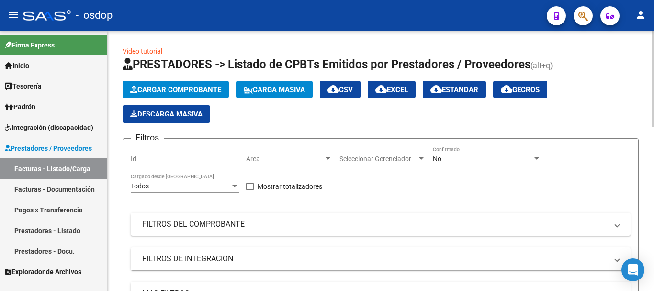
click at [210, 88] on span "Cargar Comprobante" at bounding box center [175, 89] width 91 height 9
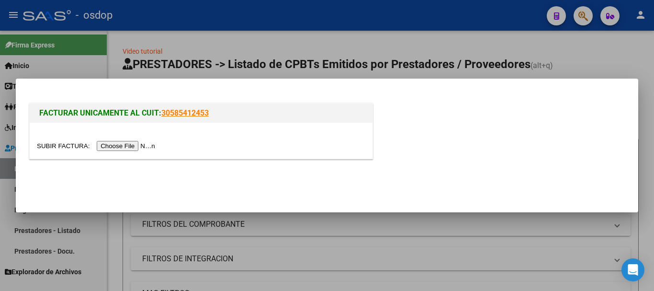
click at [147, 143] on input "file" at bounding box center [97, 146] width 121 height 10
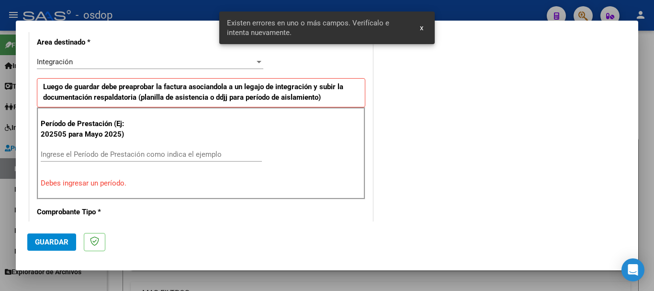
scroll to position [239, 0]
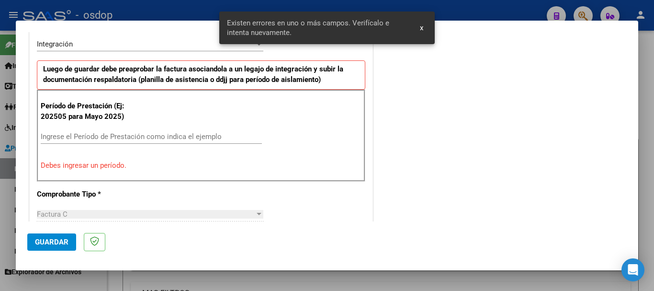
click at [121, 139] on input "Ingrese el Período de Prestación como indica el ejemplo" at bounding box center [151, 136] width 221 height 9
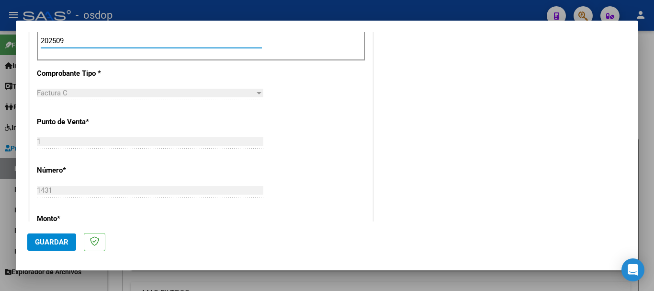
scroll to position [430, 0]
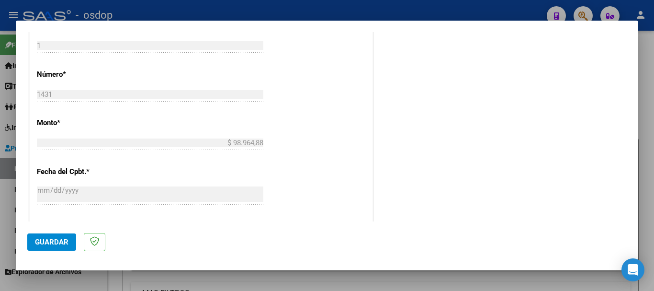
type input "202509"
click at [57, 239] on span "Guardar" at bounding box center [52, 242] width 34 height 9
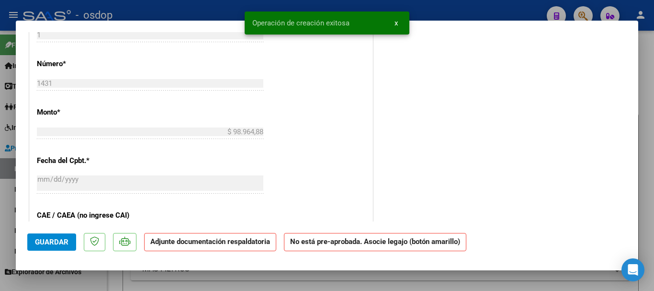
scroll to position [0, 0]
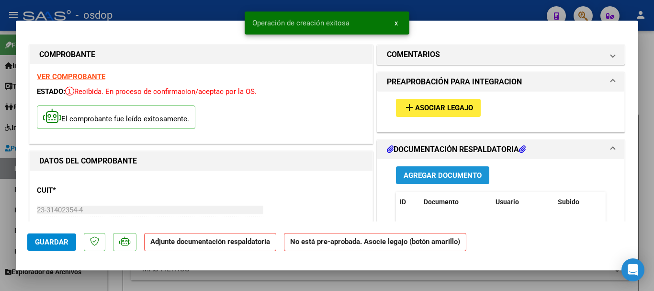
click at [430, 172] on span "Agregar Documento" at bounding box center [443, 175] width 78 height 9
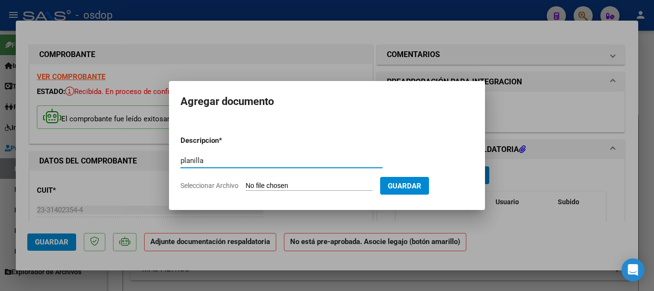
type input "planilla"
click at [192, 186] on span "Seleccionar Archivo" at bounding box center [210, 185] width 58 height 8
click at [246, 186] on input "Seleccionar Archivo" at bounding box center [309, 185] width 127 height 9
type input "C:\fakepath\asi gaita.pdf"
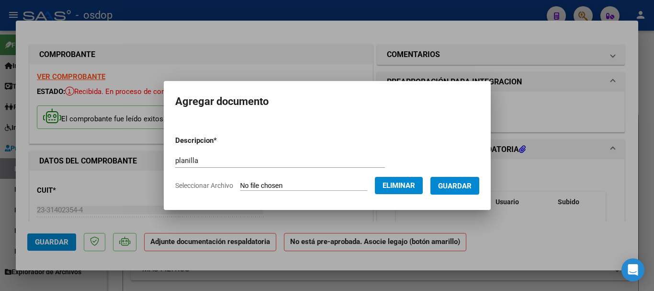
click at [471, 184] on span "Guardar" at bounding box center [455, 185] width 34 height 9
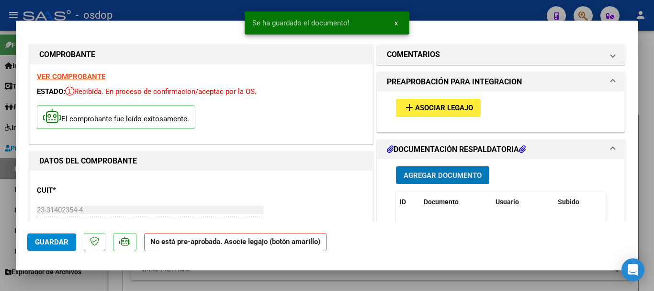
click at [62, 242] on span "Guardar" at bounding box center [52, 242] width 34 height 9
click at [611, 147] on span at bounding box center [613, 149] width 4 height 11
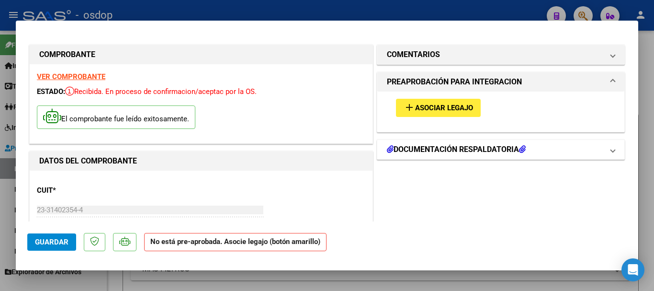
click at [611, 147] on span at bounding box center [613, 149] width 4 height 11
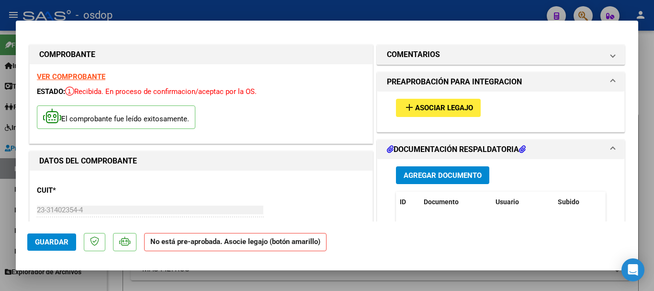
click at [456, 107] on span "Asociar Legajo" at bounding box center [444, 108] width 58 height 9
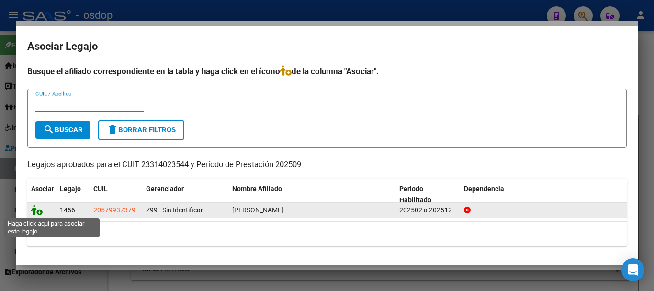
click at [35, 208] on icon at bounding box center [36, 209] width 11 height 11
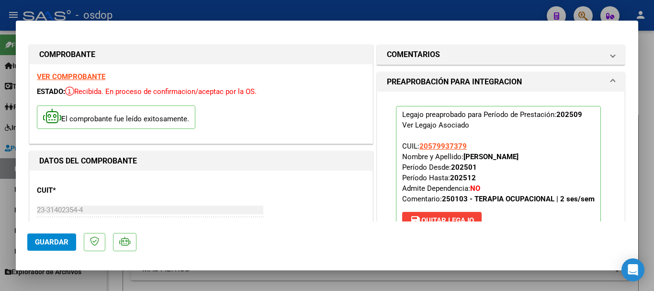
click at [59, 240] on span "Guardar" at bounding box center [52, 242] width 34 height 9
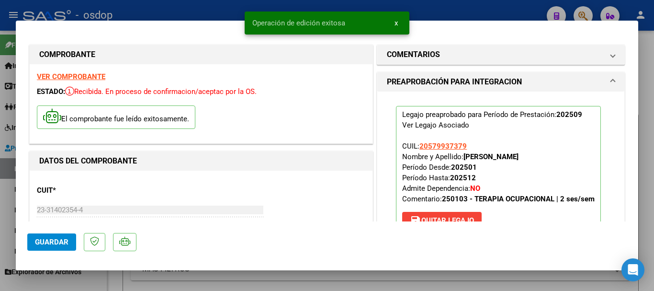
click at [181, 11] on div at bounding box center [327, 145] width 654 height 291
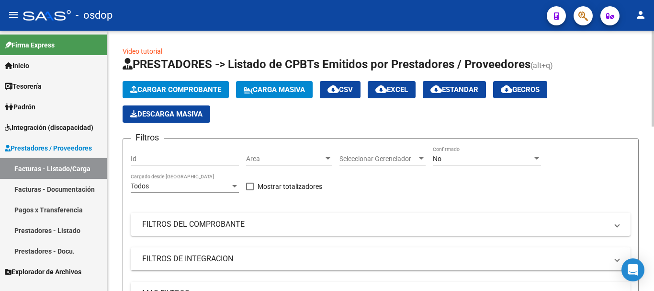
click at [192, 97] on button "Cargar Comprobante" at bounding box center [176, 89] width 106 height 17
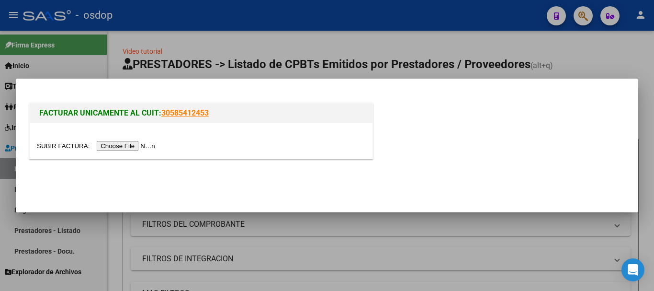
click at [157, 146] on input "file" at bounding box center [97, 146] width 121 height 10
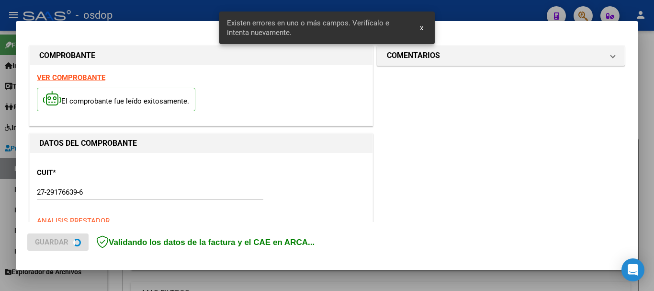
scroll to position [239, 0]
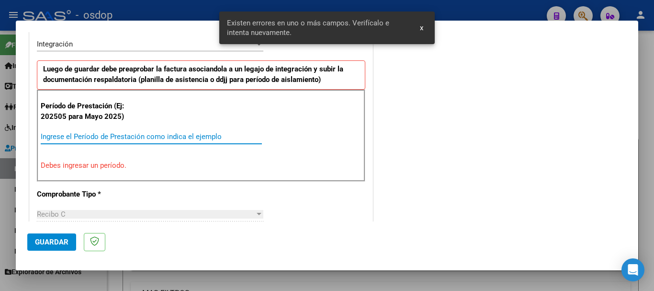
click at [106, 140] on input "Ingrese el Período de Prestación como indica el ejemplo" at bounding box center [151, 136] width 221 height 9
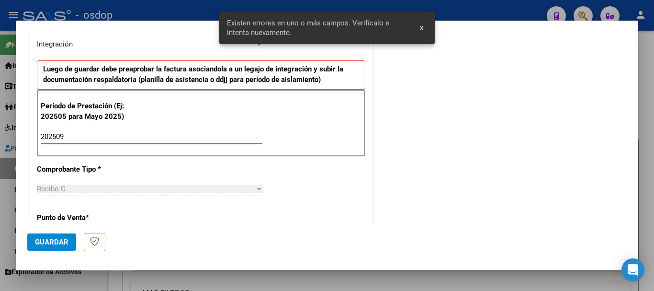
scroll to position [335, 0]
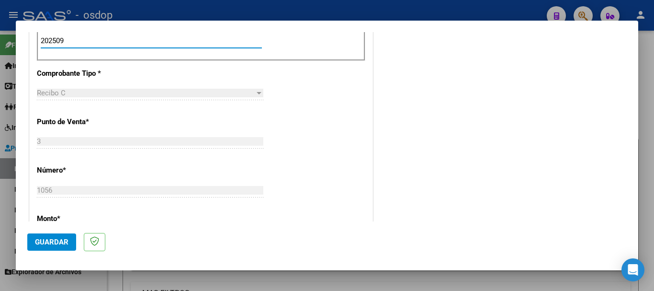
type input "202509"
click at [63, 243] on span "Guardar" at bounding box center [52, 242] width 34 height 9
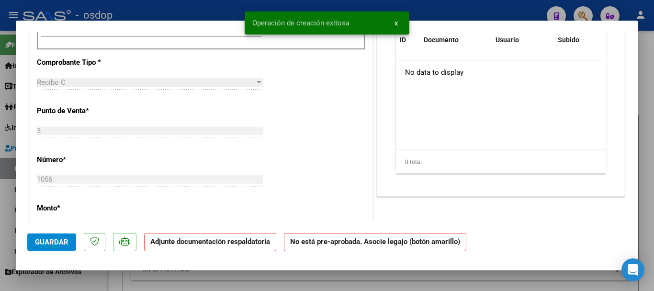
scroll to position [0, 0]
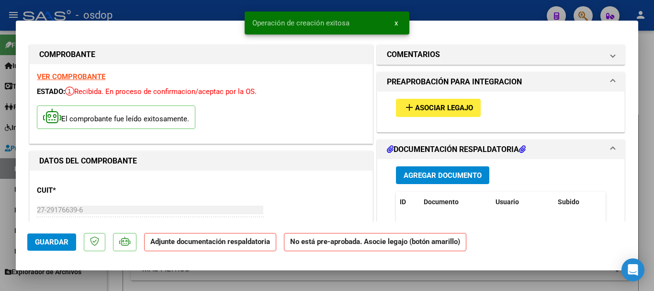
click at [419, 180] on button "Agregar Documento" at bounding box center [442, 175] width 93 height 18
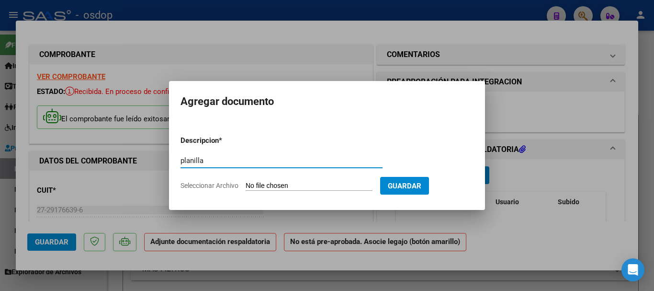
type input "planilla"
click at [221, 188] on span "Seleccionar Archivo" at bounding box center [210, 185] width 58 height 8
click at [246, 188] on input "Seleccionar Archivo" at bounding box center [309, 185] width 127 height 9
type input "C:\fakepath\asi bonvi.pdf"
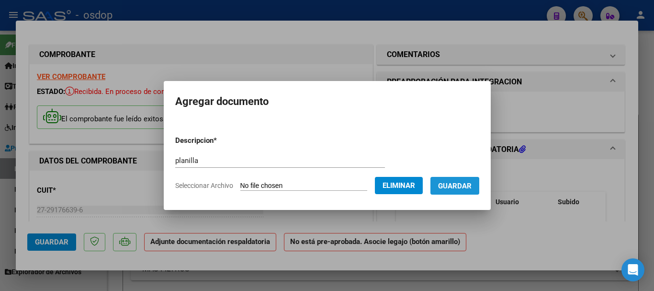
click at [458, 187] on span "Guardar" at bounding box center [455, 185] width 34 height 9
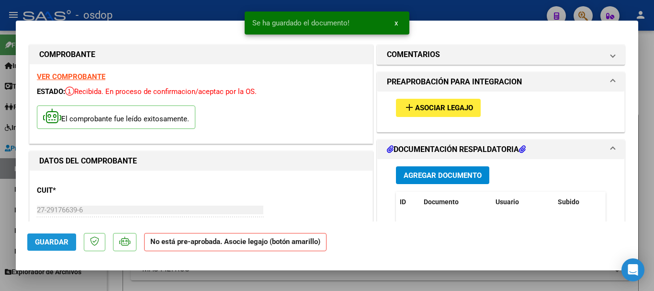
click at [37, 243] on span "Guardar" at bounding box center [52, 242] width 34 height 9
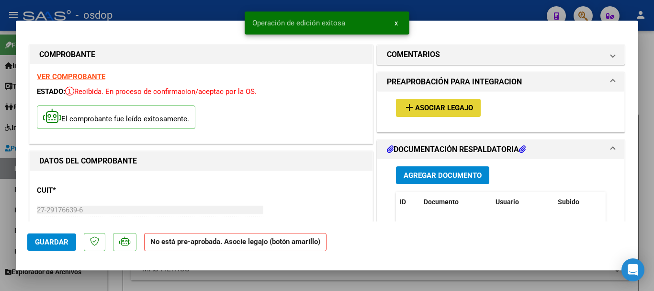
click at [415, 103] on span "add Asociar Legajo" at bounding box center [438, 107] width 69 height 9
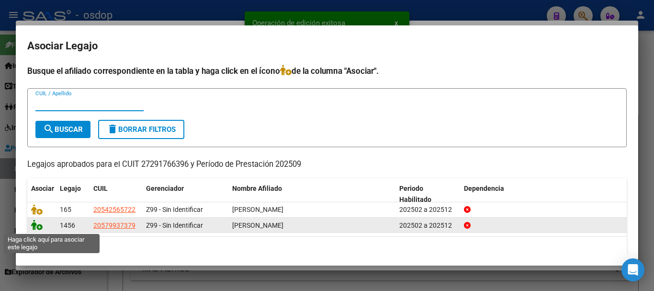
click at [34, 228] on icon at bounding box center [36, 224] width 11 height 11
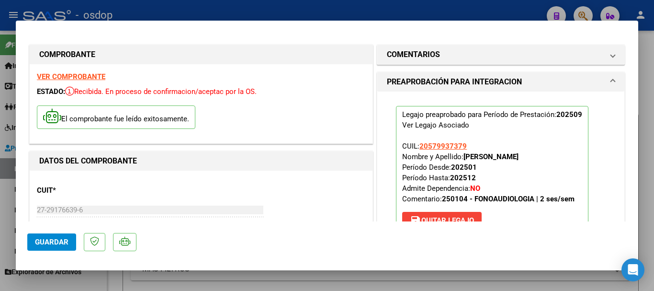
click at [50, 241] on span "Guardar" at bounding box center [52, 242] width 34 height 9
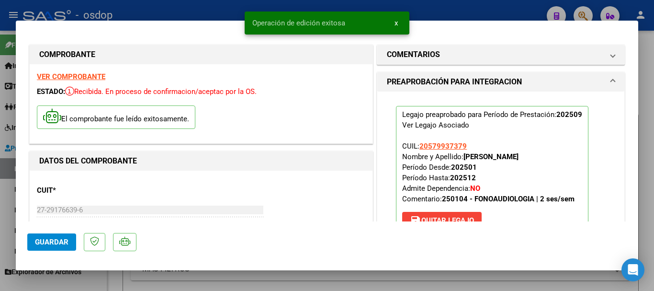
click at [190, 13] on div at bounding box center [327, 145] width 654 height 291
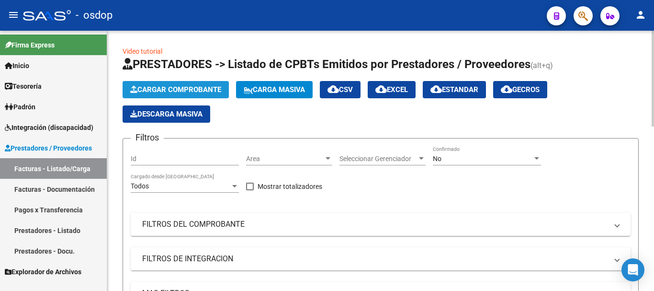
click at [180, 89] on span "Cargar Comprobante" at bounding box center [175, 89] width 91 height 9
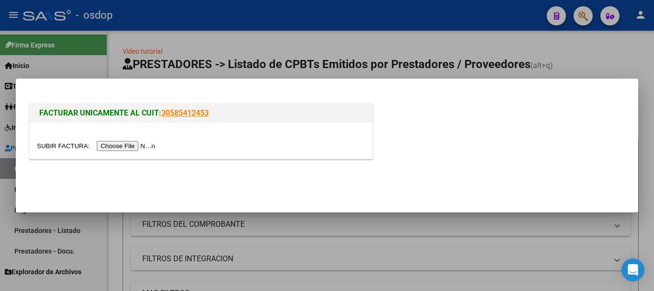
click at [153, 141] on input "file" at bounding box center [97, 146] width 121 height 10
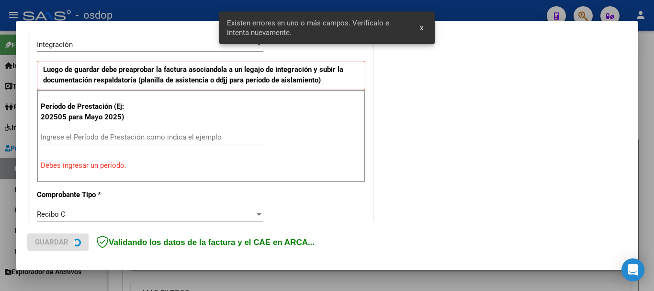
scroll to position [239, 0]
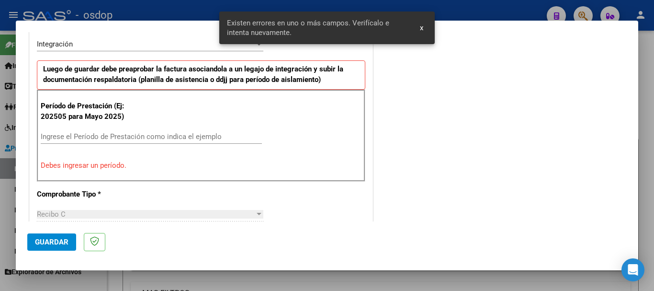
click at [128, 135] on input "Ingrese el Período de Prestación como indica el ejemplo" at bounding box center [151, 136] width 221 height 9
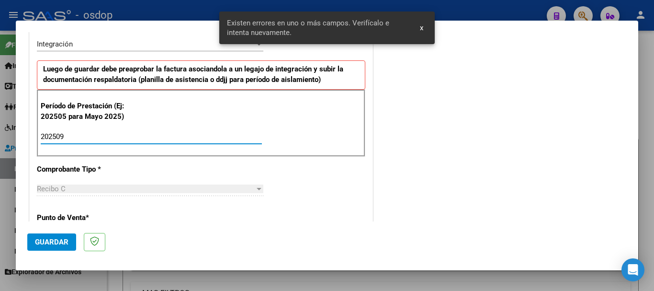
type input "202509"
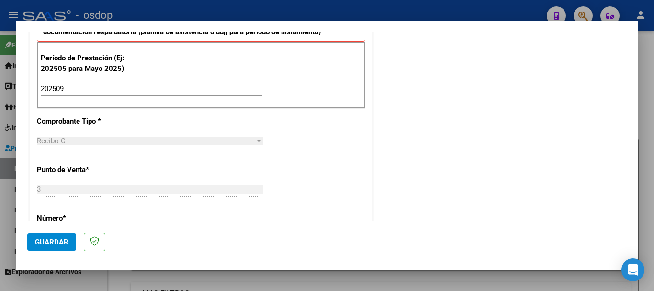
scroll to position [335, 0]
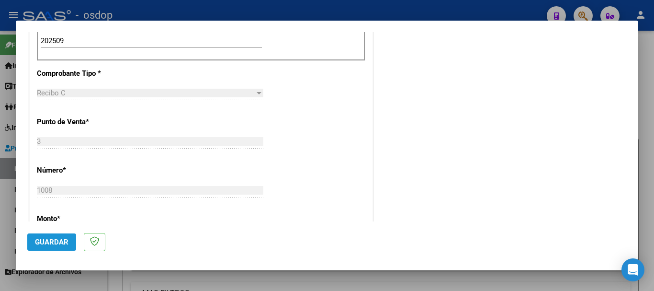
click at [65, 238] on span "Guardar" at bounding box center [52, 242] width 34 height 9
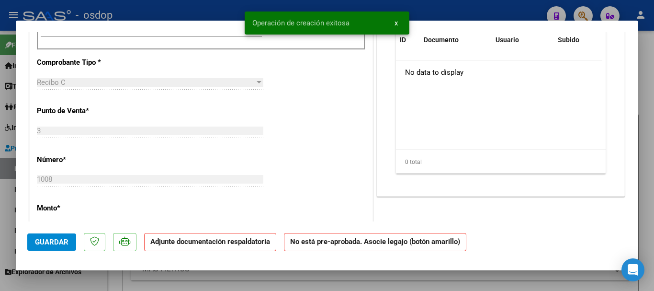
scroll to position [0, 0]
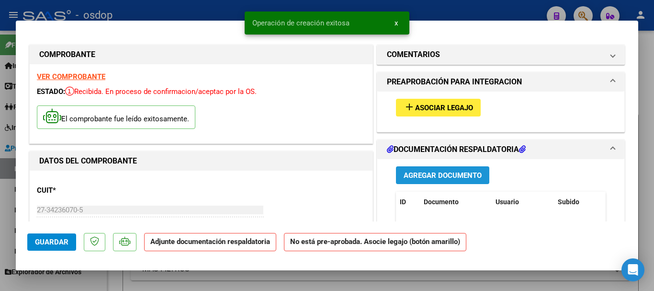
click at [430, 172] on span "Agregar Documento" at bounding box center [443, 175] width 78 height 9
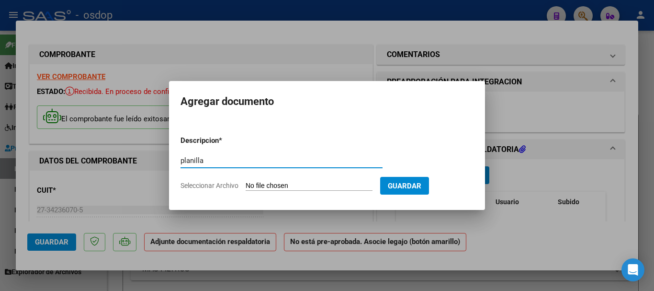
type input "planilla"
click at [210, 174] on div "planilla Escriba aquí una descripcion" at bounding box center [282, 164] width 202 height 23
click at [208, 182] on span "Seleccionar Archivo" at bounding box center [210, 185] width 58 height 8
click at [246, 182] on input "Seleccionar Archivo" at bounding box center [309, 185] width 127 height 9
type input "C:\fakepath\[PERSON_NAME].pdf"
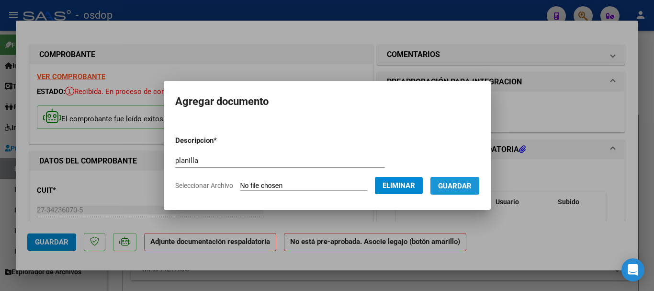
click at [457, 184] on span "Guardar" at bounding box center [455, 185] width 34 height 9
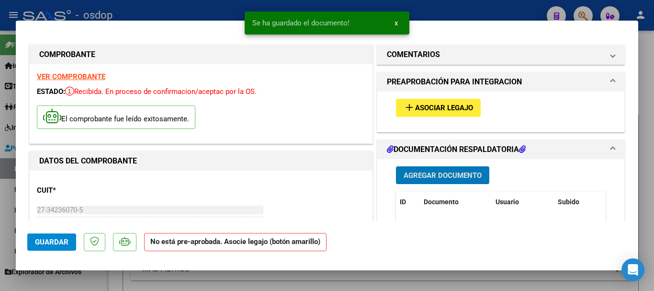
click at [54, 239] on span "Guardar" at bounding box center [52, 242] width 34 height 9
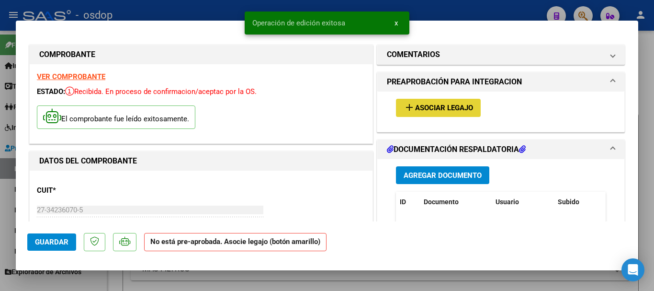
click at [451, 111] on span "Asociar Legajo" at bounding box center [444, 108] width 58 height 9
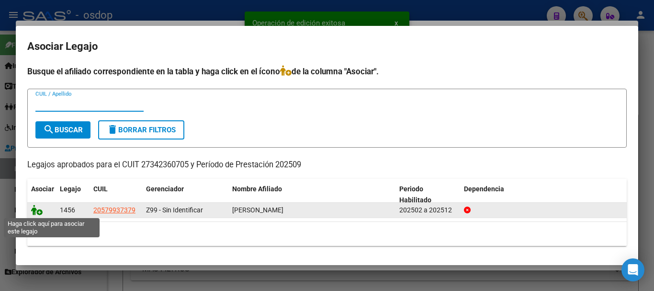
click at [35, 212] on icon at bounding box center [36, 209] width 11 height 11
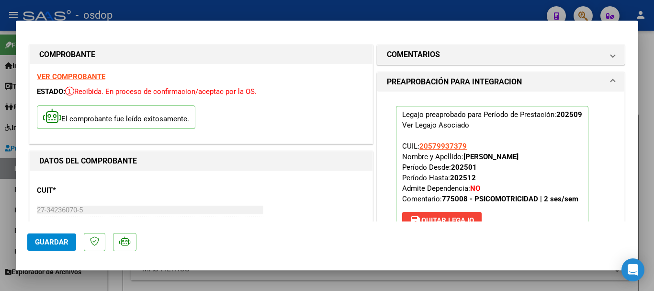
click at [45, 236] on button "Guardar" at bounding box center [51, 241] width 49 height 17
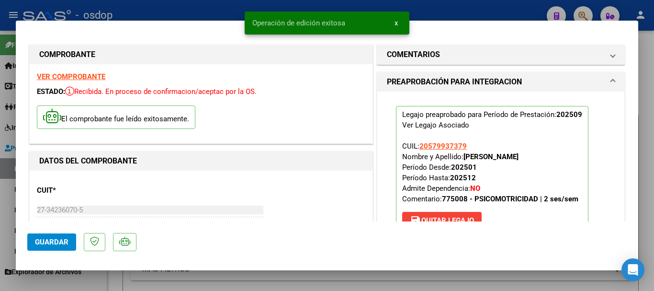
click at [221, 12] on div at bounding box center [327, 145] width 654 height 291
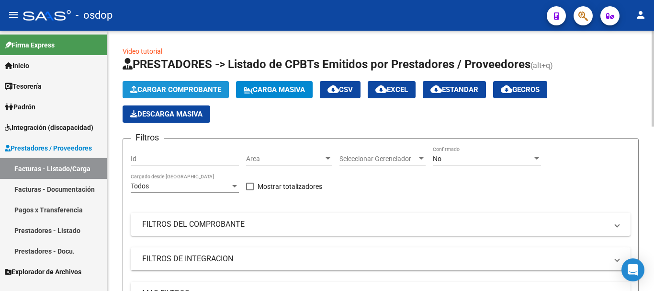
click at [192, 89] on span "Cargar Comprobante" at bounding box center [175, 89] width 91 height 9
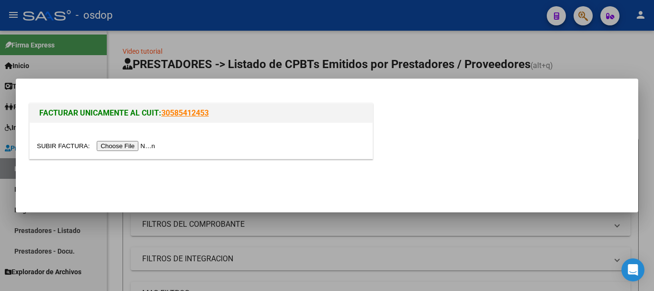
click at [133, 147] on input "file" at bounding box center [97, 146] width 121 height 10
click at [130, 146] on input "file" at bounding box center [97, 146] width 121 height 10
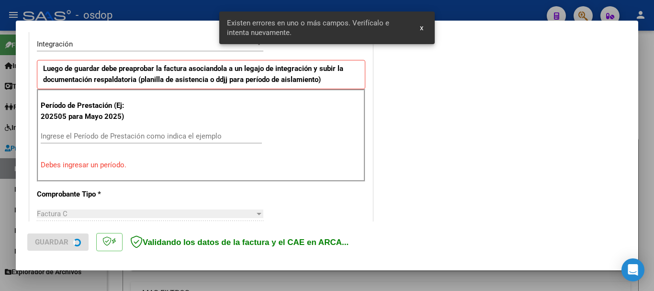
scroll to position [239, 0]
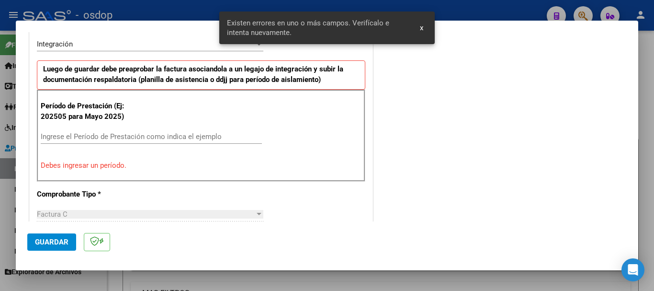
click at [115, 133] on input "Ingrese el Período de Prestación como indica el ejemplo" at bounding box center [151, 136] width 221 height 9
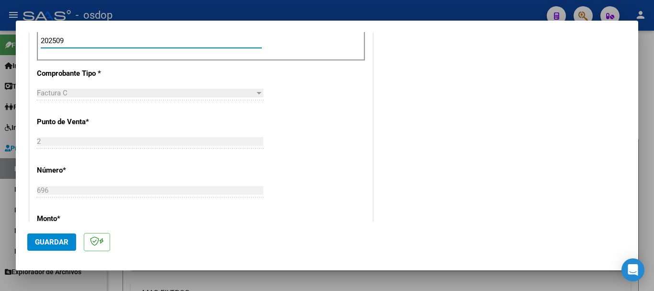
scroll to position [383, 0]
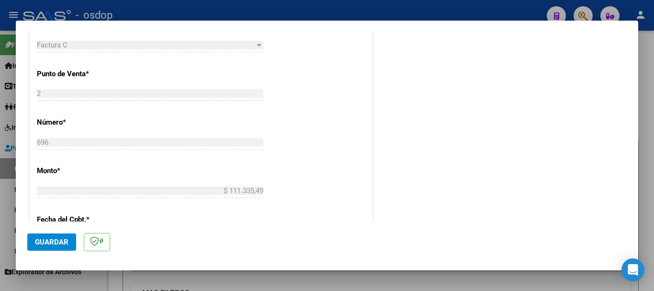
type input "202509"
click at [66, 239] on span "Guardar" at bounding box center [52, 242] width 34 height 9
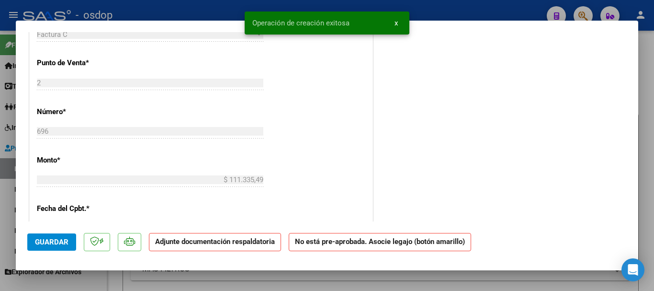
scroll to position [0, 0]
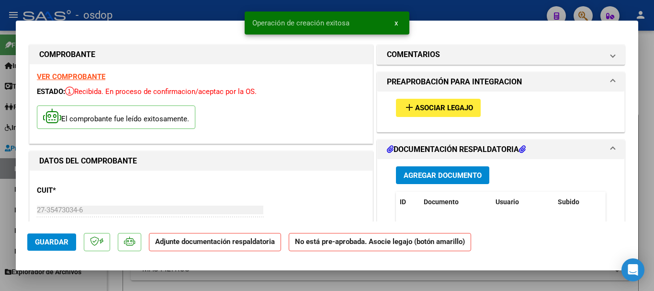
click at [418, 171] on span "Agregar Documento" at bounding box center [443, 175] width 78 height 9
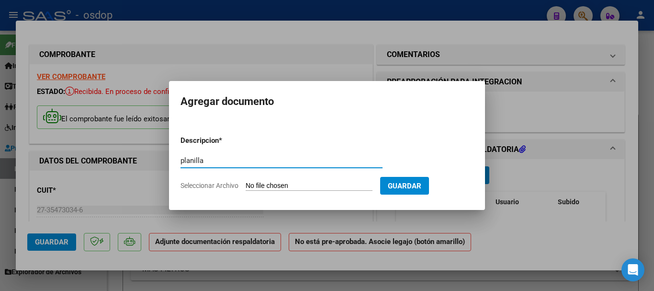
type input "planilla"
click at [233, 184] on span "Seleccionar Archivo" at bounding box center [210, 185] width 58 height 8
click at [246, 184] on input "Seleccionar Archivo" at bounding box center [309, 185] width 127 height 9
type input "C:\fakepath\[PERSON_NAME].pdf"
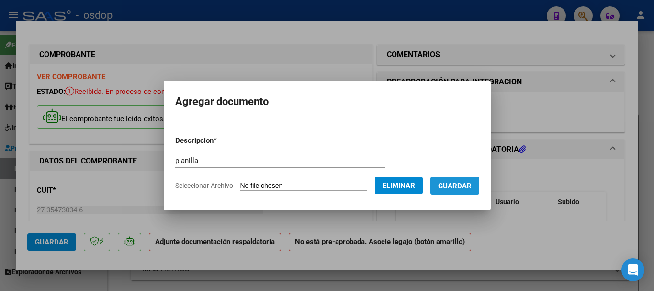
click at [452, 189] on span "Guardar" at bounding box center [455, 185] width 34 height 9
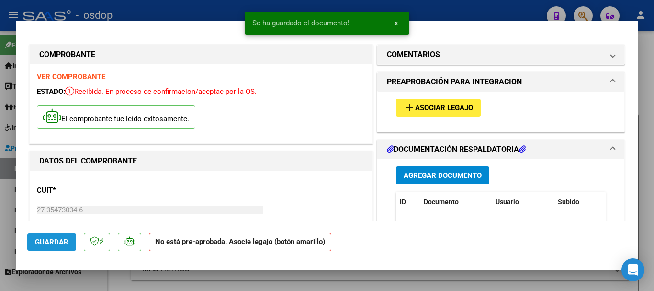
click at [45, 244] on span "Guardar" at bounding box center [52, 242] width 34 height 9
click at [431, 102] on button "add Asociar Legajo" at bounding box center [438, 108] width 85 height 18
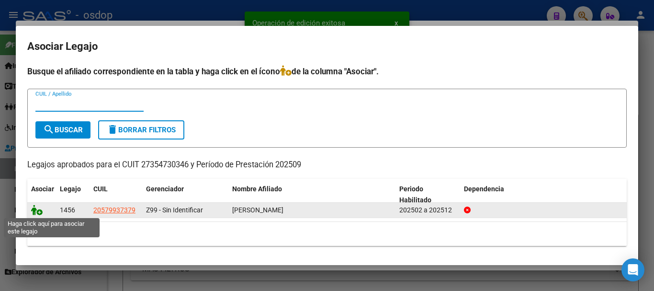
click at [33, 209] on icon at bounding box center [36, 209] width 11 height 11
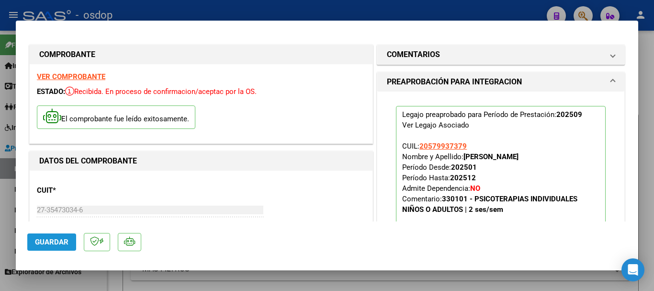
click at [42, 241] on span "Guardar" at bounding box center [52, 242] width 34 height 9
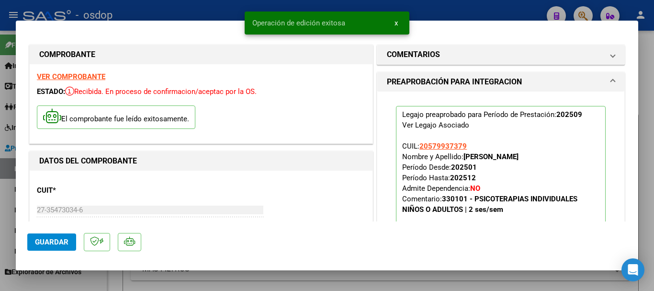
click at [206, 6] on div at bounding box center [327, 145] width 654 height 291
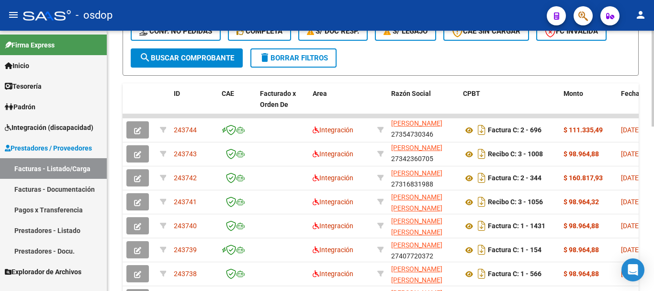
scroll to position [444, 0]
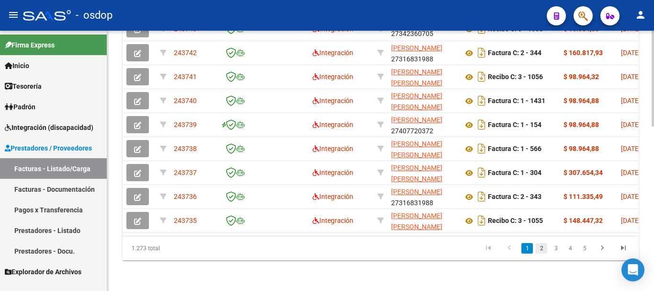
click at [543, 247] on link "2" at bounding box center [541, 248] width 11 height 11
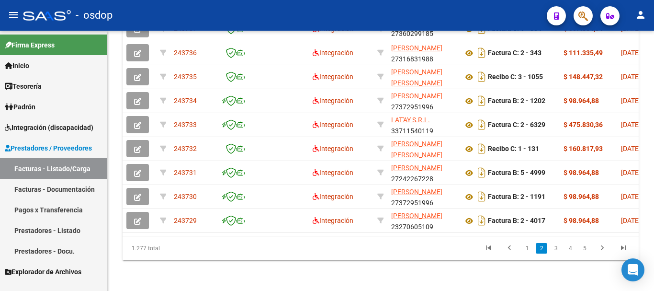
click at [558, 247] on link "3" at bounding box center [555, 248] width 11 height 11
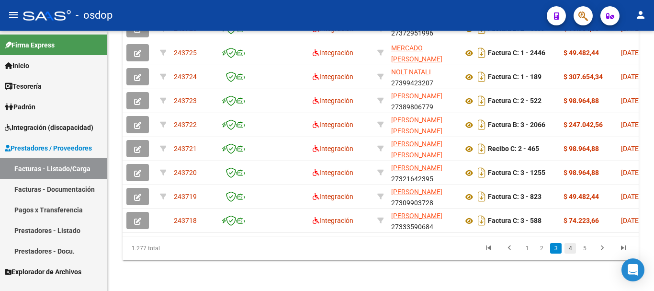
click at [574, 249] on link "4" at bounding box center [570, 248] width 11 height 11
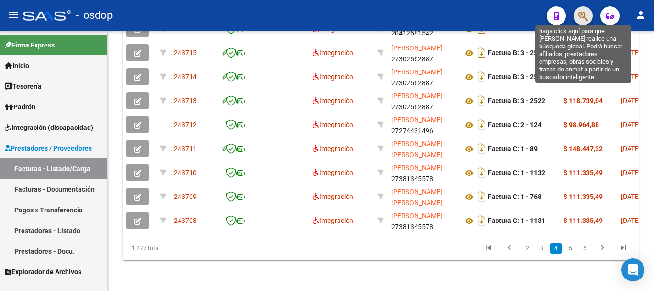
click at [585, 18] on icon "button" at bounding box center [583, 16] width 10 height 11
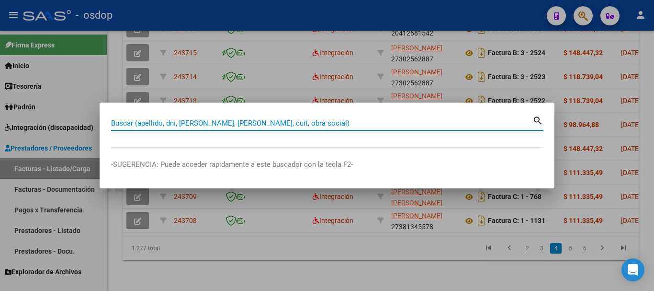
click at [522, 8] on div at bounding box center [327, 145] width 654 height 291
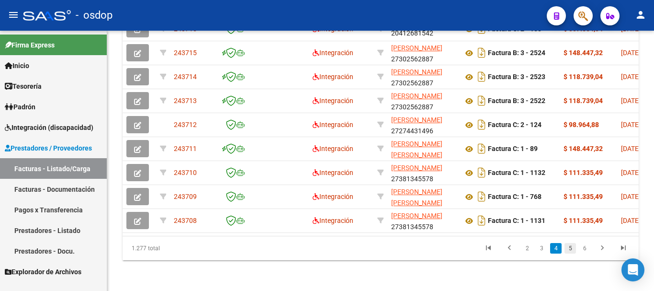
click at [570, 249] on link "5" at bounding box center [570, 248] width 11 height 11
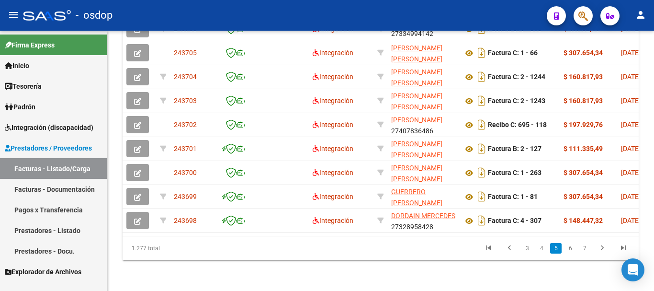
click at [570, 249] on link "6" at bounding box center [570, 248] width 11 height 11
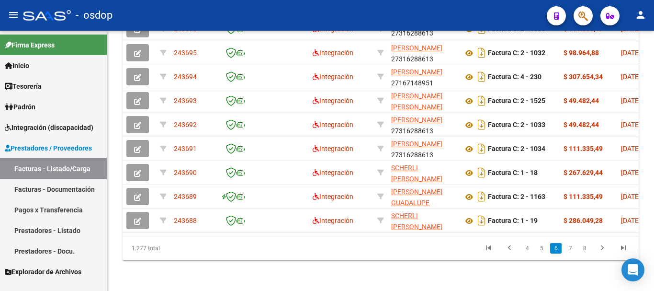
click at [572, 248] on link "7" at bounding box center [570, 248] width 11 height 11
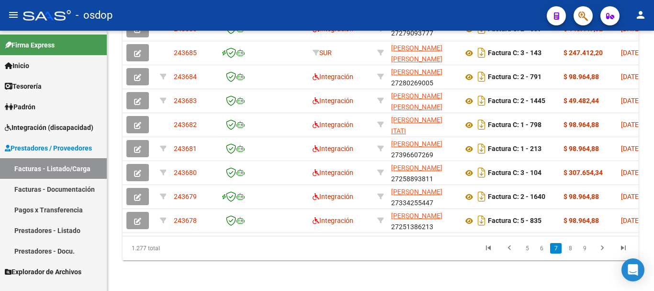
click at [571, 249] on link "8" at bounding box center [570, 248] width 11 height 11
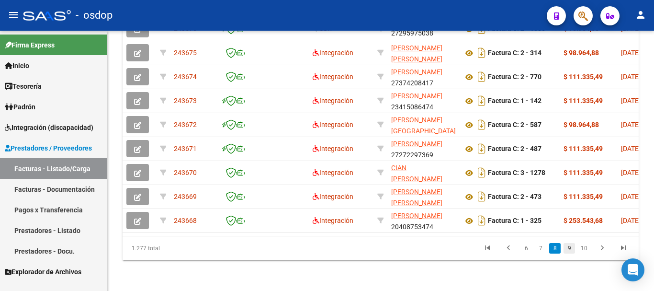
click at [571, 246] on link "9" at bounding box center [569, 248] width 11 height 11
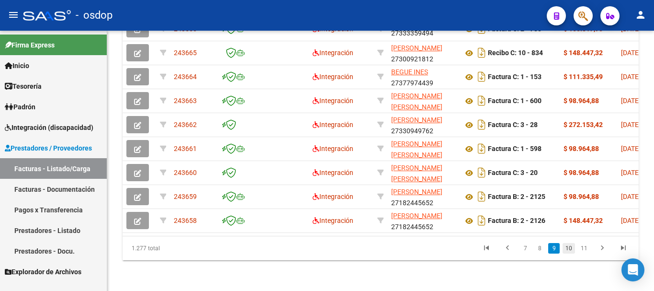
click at [572, 249] on link "10" at bounding box center [569, 248] width 12 height 11
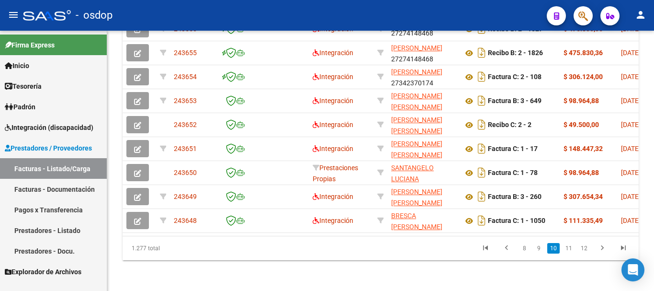
click at [573, 248] on link "11" at bounding box center [569, 248] width 12 height 11
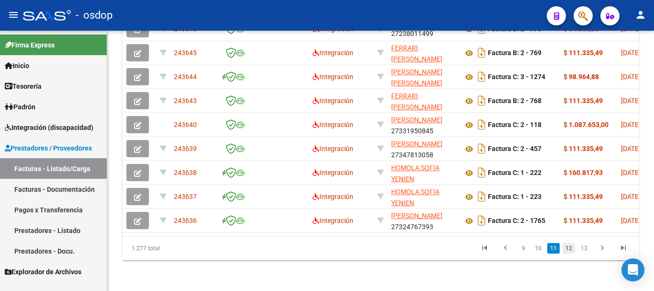
click at [573, 247] on link "12" at bounding box center [569, 248] width 12 height 11
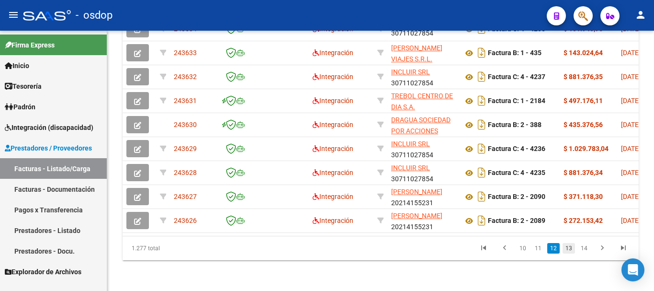
click at [572, 250] on link "13" at bounding box center [569, 248] width 12 height 11
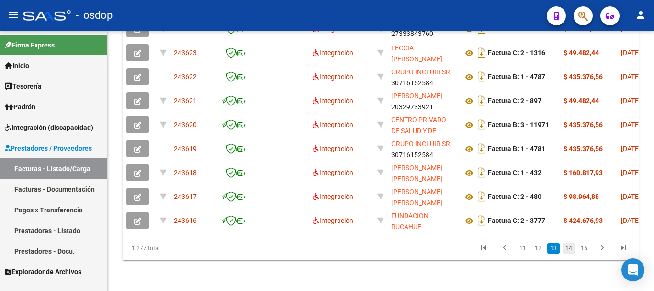
click at [574, 248] on link "14" at bounding box center [569, 248] width 12 height 11
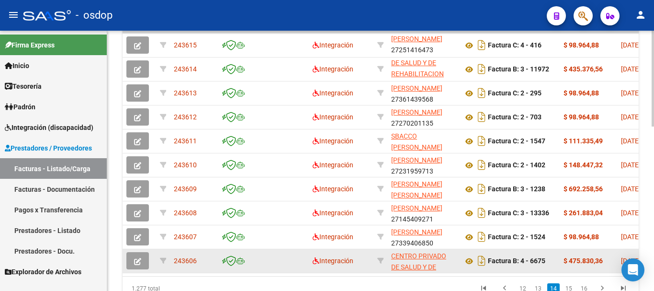
scroll to position [349, 0]
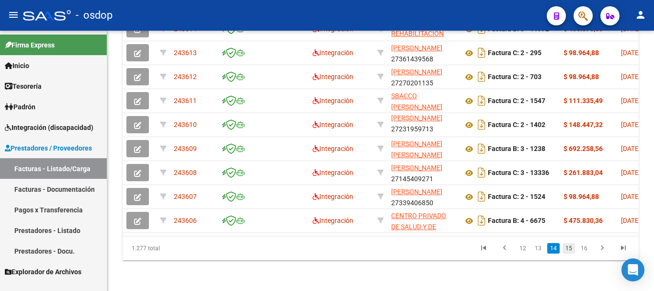
click at [570, 249] on link "15" at bounding box center [569, 248] width 12 height 11
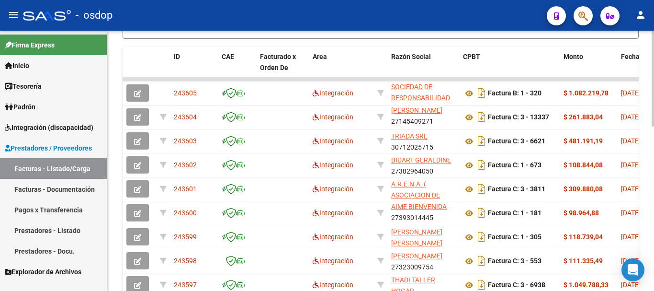
scroll to position [444, 0]
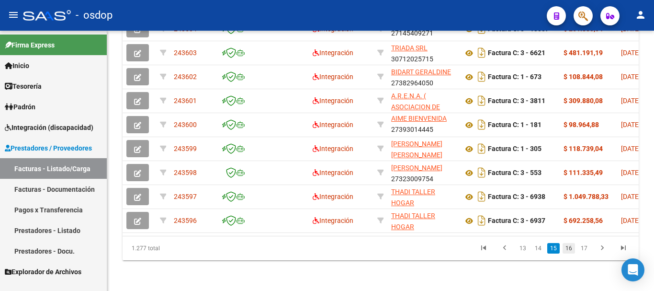
click at [569, 247] on link "16" at bounding box center [569, 248] width 12 height 11
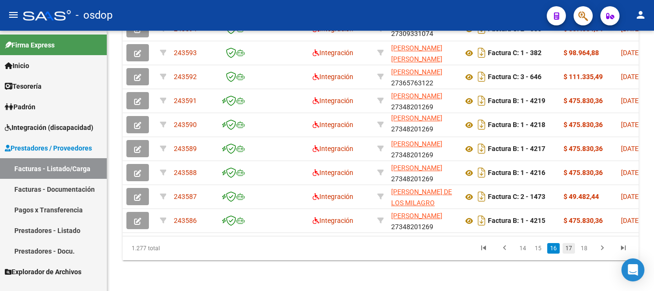
click at [569, 249] on link "17" at bounding box center [569, 248] width 12 height 11
click at [569, 249] on div "1.277 total 14 15 16 17 18" at bounding box center [381, 248] width 516 height 24
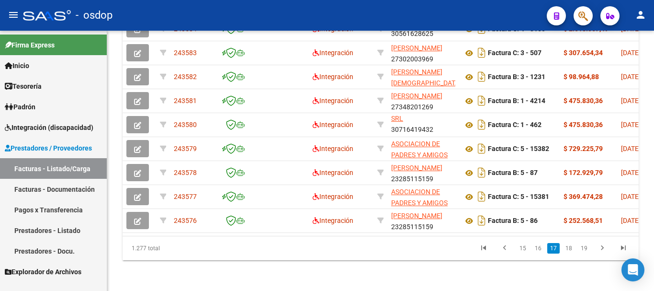
scroll to position [444, 0]
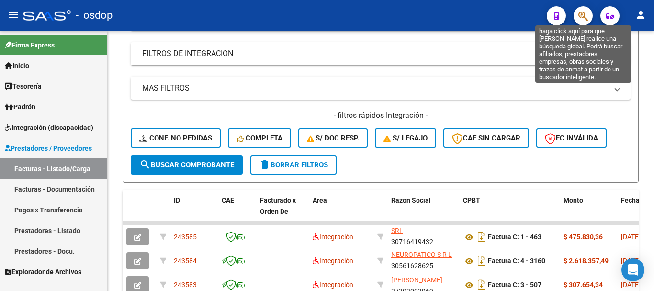
click at [587, 12] on icon "button" at bounding box center [583, 16] width 10 height 11
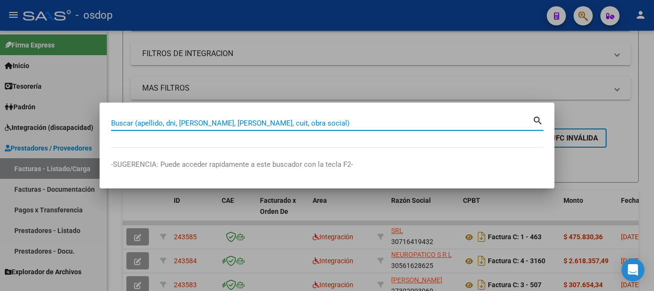
click at [149, 124] on input "Buscar (apellido, dni, [PERSON_NAME], [PERSON_NAME], cuit, obra social)" at bounding box center [321, 123] width 421 height 9
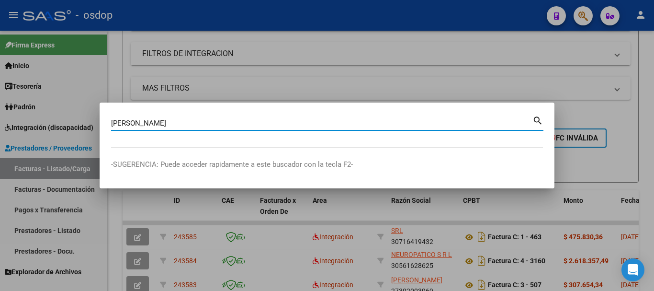
type input "[PERSON_NAME]"
click at [536, 119] on mat-icon "search" at bounding box center [537, 119] width 11 height 11
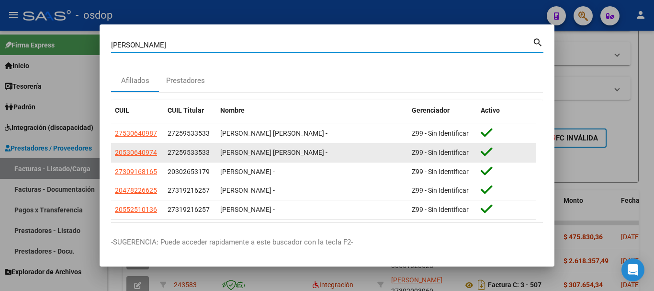
scroll to position [39, 0]
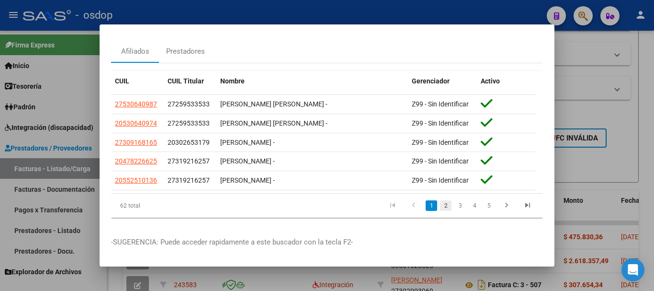
click at [440, 201] on link "2" at bounding box center [445, 205] width 11 height 11
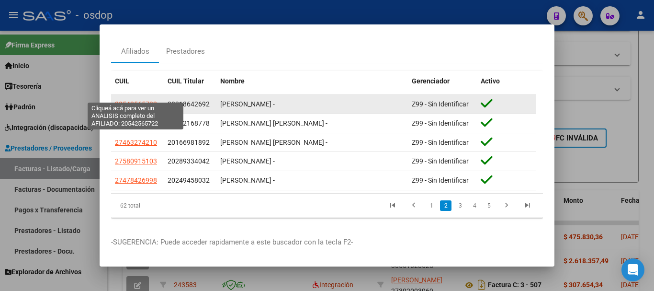
click at [140, 100] on span "20542565722" at bounding box center [136, 104] width 42 height 8
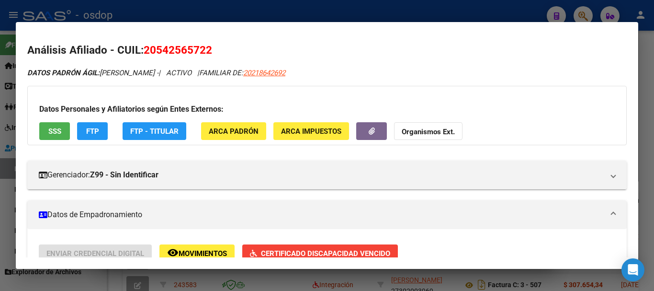
click at [296, 7] on div at bounding box center [327, 145] width 654 height 291
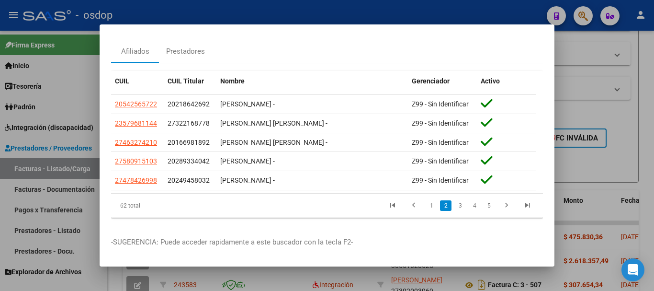
click at [246, 13] on div at bounding box center [327, 145] width 654 height 291
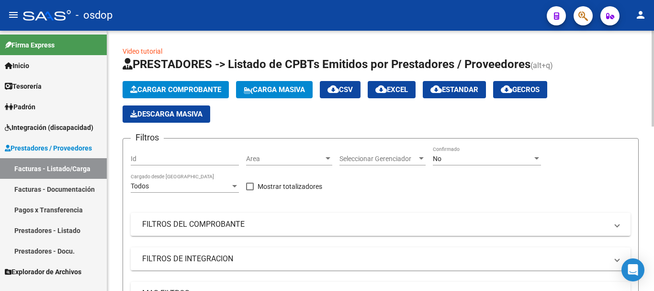
scroll to position [96, 0]
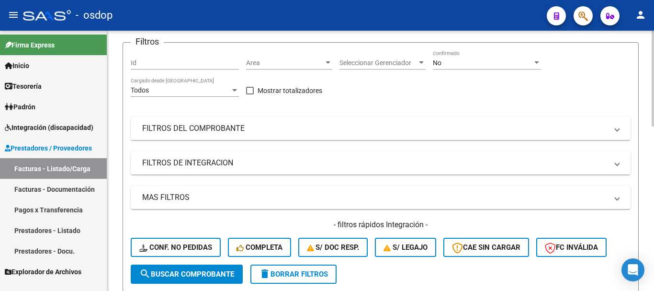
click at [177, 129] on mat-panel-title "FILTROS DEL COMPROBANTE" at bounding box center [374, 128] width 465 height 11
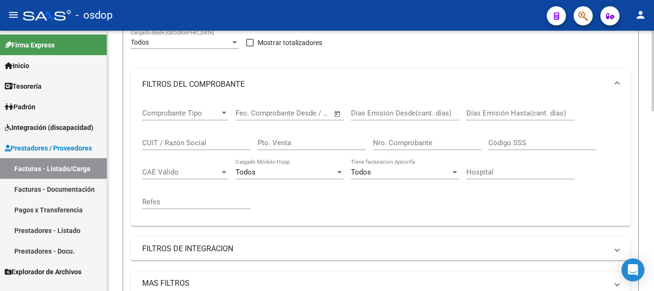
scroll to position [287, 0]
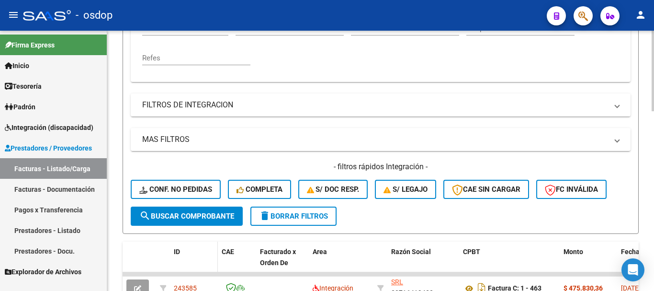
click at [178, 249] on span "ID" at bounding box center [177, 252] width 6 height 8
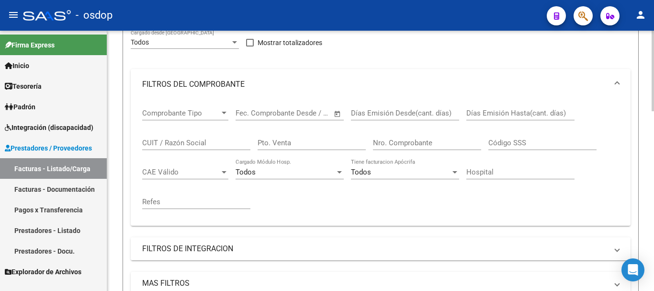
scroll to position [0, 0]
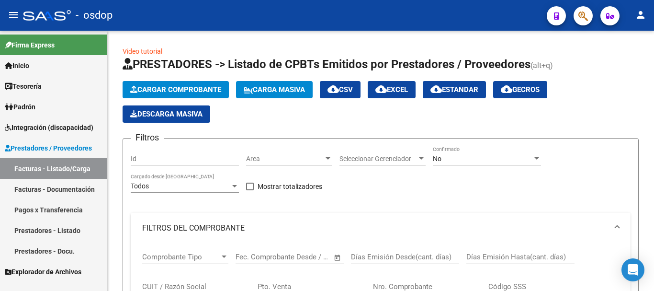
click at [18, 170] on link "Facturas - Listado/Carga" at bounding box center [53, 168] width 107 height 21
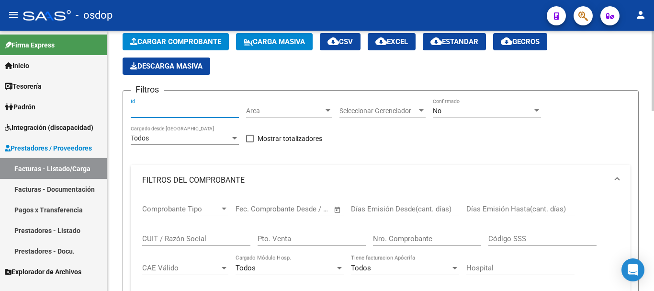
click at [164, 112] on input "Id" at bounding box center [185, 111] width 108 height 8
click at [259, 160] on div "Filtros 243551 Id Area Area Seleccionar Gerenciador Seleccionar Gerenciador No …" at bounding box center [381, 272] width 500 height 348
click at [300, 108] on span "Area" at bounding box center [285, 111] width 78 height 8
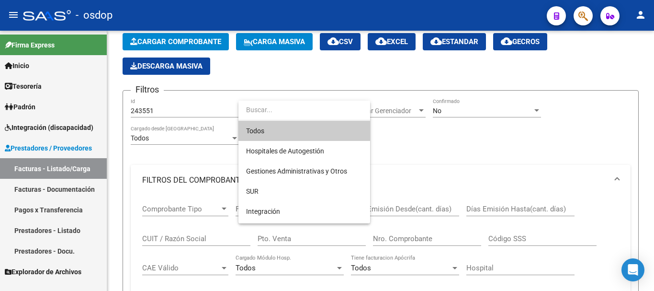
click at [509, 151] on div at bounding box center [327, 145] width 654 height 291
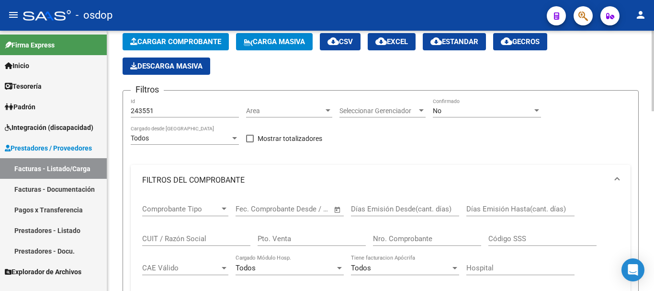
click at [504, 152] on div "Filtros 243551 Id Area Area Seleccionar Gerenciador Seleccionar Gerenciador No …" at bounding box center [381, 272] width 500 height 348
click at [302, 159] on div "Filtros 243551 Id Area Area Seleccionar Gerenciador Seleccionar Gerenciador No …" at bounding box center [381, 272] width 500 height 348
click at [303, 159] on div "Filtros 243551 Id Area Area Seleccionar Gerenciador Seleccionar Gerenciador No …" at bounding box center [381, 272] width 500 height 348
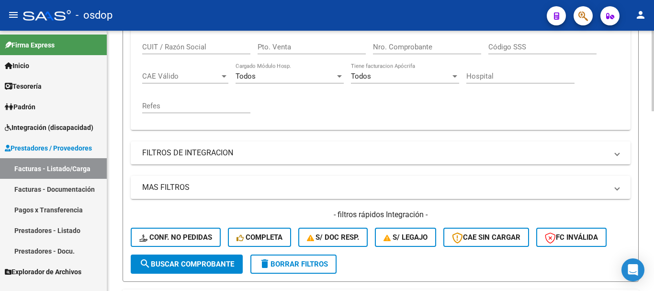
scroll to position [287, 0]
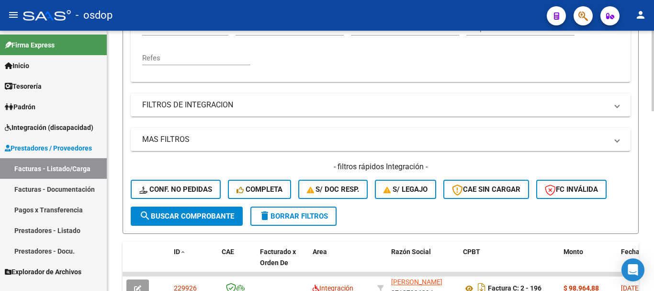
click at [192, 214] on span "search Buscar Comprobante" at bounding box center [186, 216] width 95 height 9
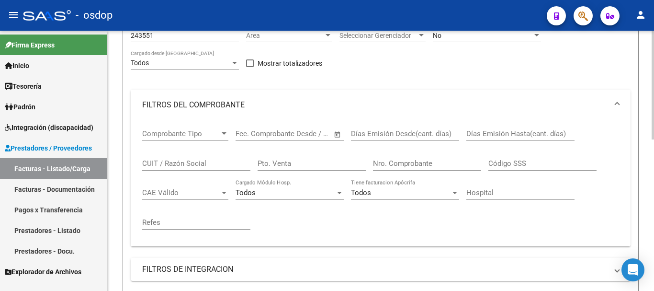
scroll to position [75, 0]
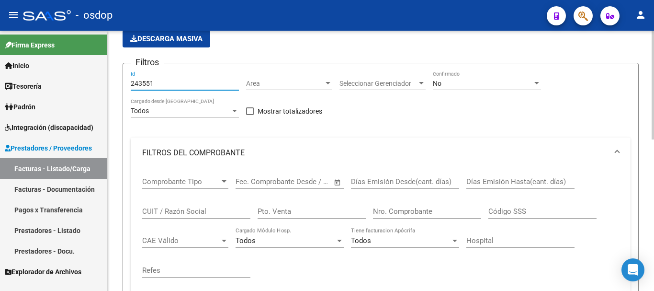
click at [163, 83] on input "243551" at bounding box center [185, 83] width 108 height 8
type input "243511"
click at [284, 125] on div "Filtros 243511 Id Area Area Seleccionar Gerenciador Seleccionar Gerenciador No …" at bounding box center [381, 245] width 500 height 348
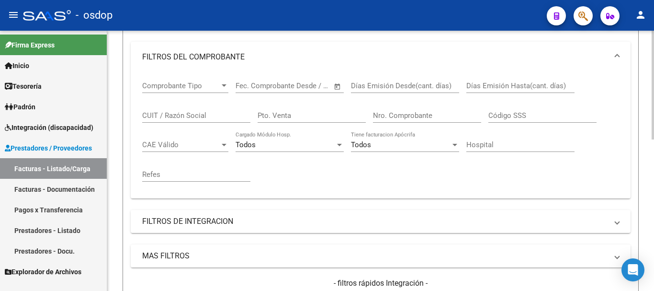
scroll to position [362, 0]
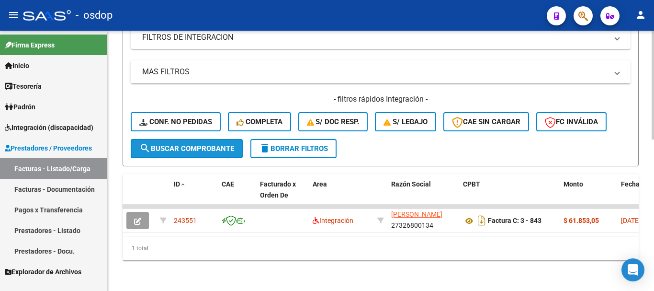
click at [150, 142] on mat-icon "search" at bounding box center [144, 147] width 11 height 11
click at [180, 144] on span "search Buscar Comprobante" at bounding box center [186, 148] width 95 height 9
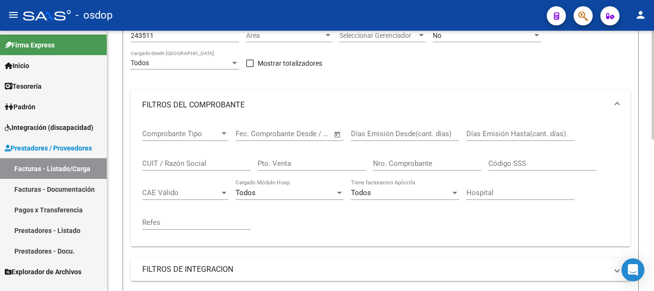
scroll to position [75, 0]
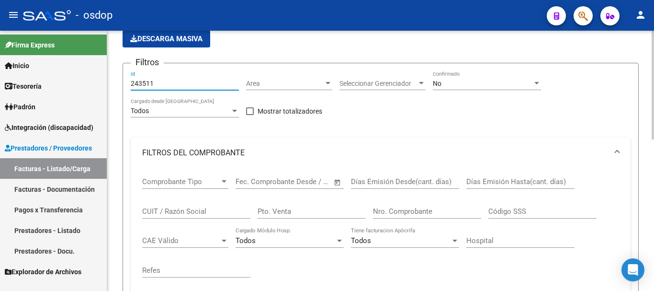
drag, startPoint x: 169, startPoint y: 86, endPoint x: 132, endPoint y: 83, distance: 37.0
click at [132, 82] on input "243511" at bounding box center [185, 83] width 108 height 8
click at [132, 83] on input "243511" at bounding box center [185, 83] width 108 height 8
type input "243511"
click at [233, 132] on div "Filtros 243511 Id Area Area Seleccionar Gerenciador Seleccionar Gerenciador No …" at bounding box center [381, 245] width 500 height 348
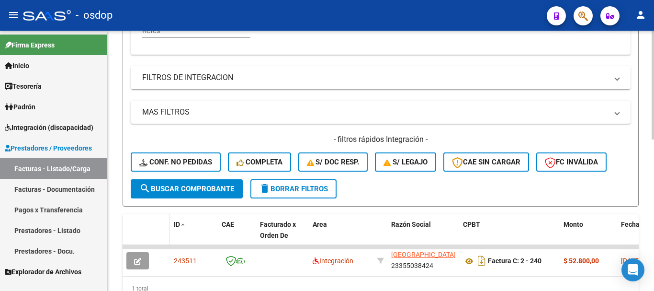
scroll to position [362, 0]
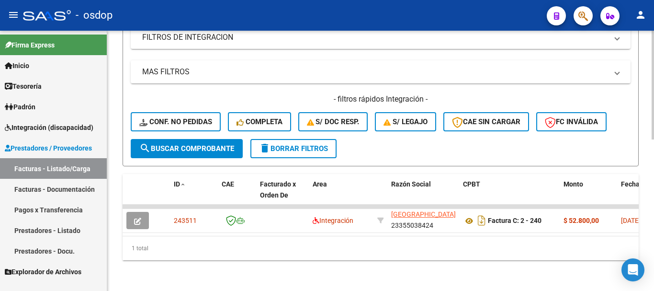
click at [156, 144] on span "search Buscar Comprobante" at bounding box center [186, 148] width 95 height 9
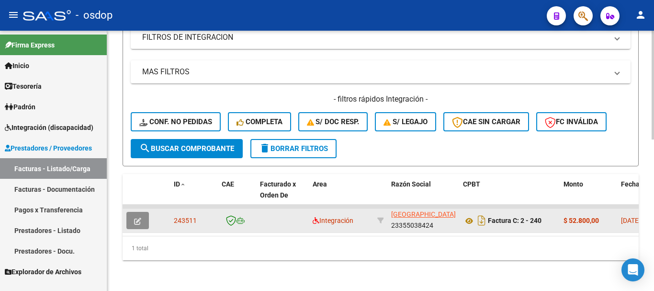
click at [137, 217] on icon "button" at bounding box center [137, 220] width 7 height 7
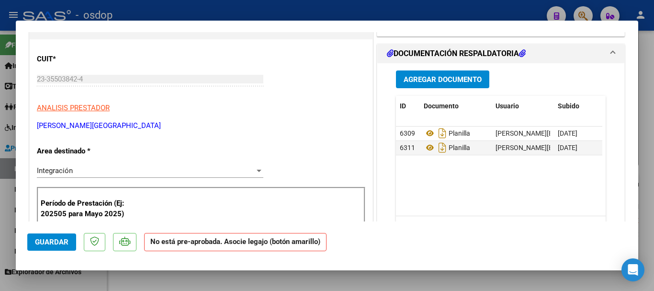
scroll to position [0, 0]
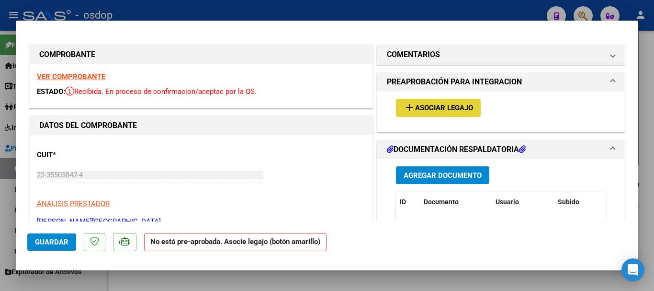
click at [415, 108] on span "Asociar Legajo" at bounding box center [444, 108] width 58 height 9
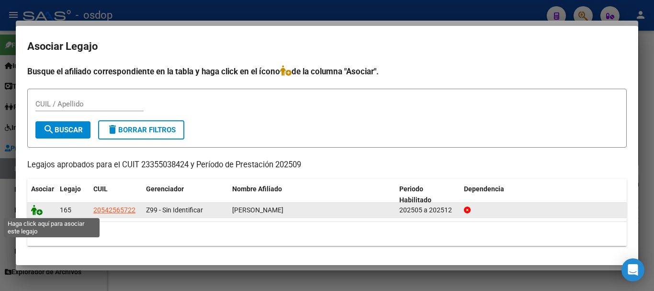
click at [32, 210] on icon at bounding box center [36, 209] width 11 height 11
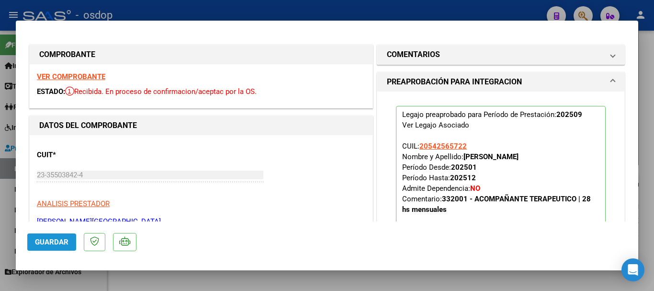
click at [47, 239] on span "Guardar" at bounding box center [52, 242] width 34 height 9
click at [163, 12] on div at bounding box center [327, 145] width 654 height 291
type input "$ 0,00"
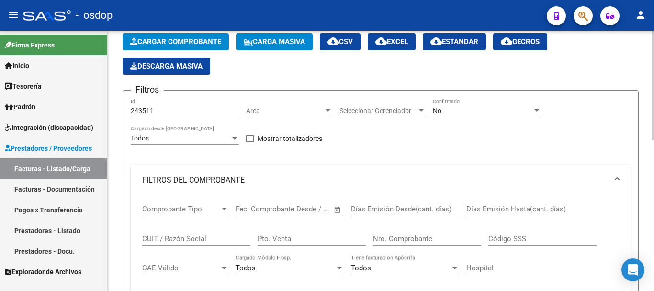
scroll to position [96, 0]
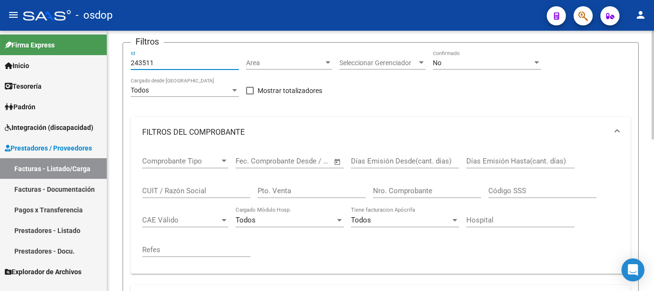
drag, startPoint x: 167, startPoint y: 60, endPoint x: 123, endPoint y: 65, distance: 44.3
click at [123, 65] on form "Filtros 243511 Id Area Area Seleccionar Gerenciador Seleccionar Gerenciador No …" at bounding box center [381, 233] width 516 height 383
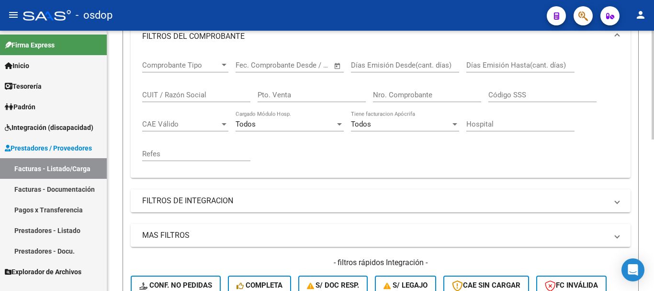
scroll to position [239, 0]
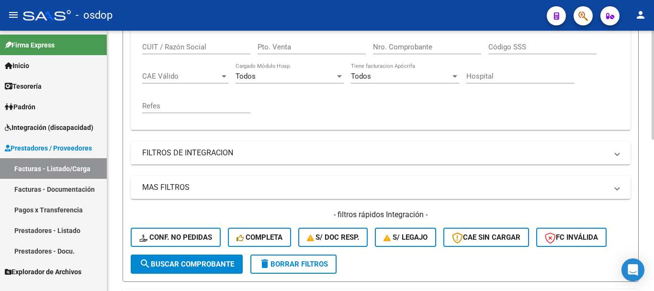
click at [621, 153] on mat-expansion-panel-header "FILTROS DE INTEGRACION" at bounding box center [381, 152] width 500 height 23
click at [614, 156] on span "FILTROS DE INTEGRACION" at bounding box center [378, 152] width 473 height 11
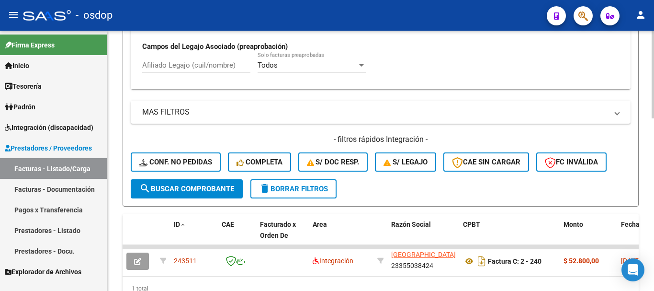
scroll to position [414, 0]
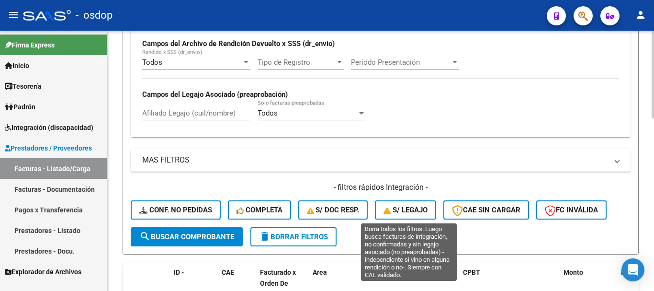
click at [408, 211] on span "S/ legajo" at bounding box center [406, 209] width 44 height 9
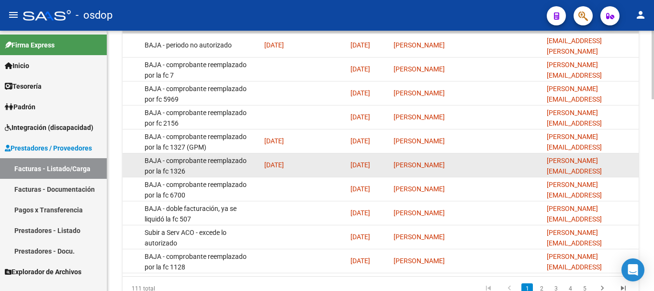
scroll to position [725, 0]
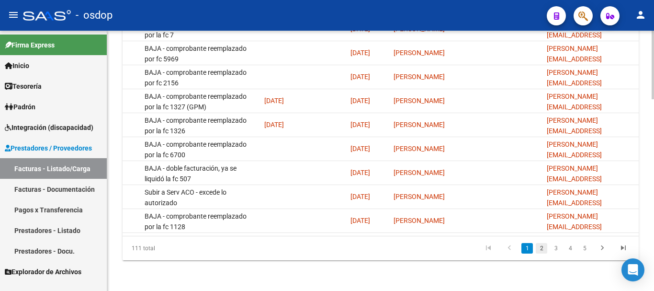
click at [540, 249] on link "2" at bounding box center [541, 248] width 11 height 11
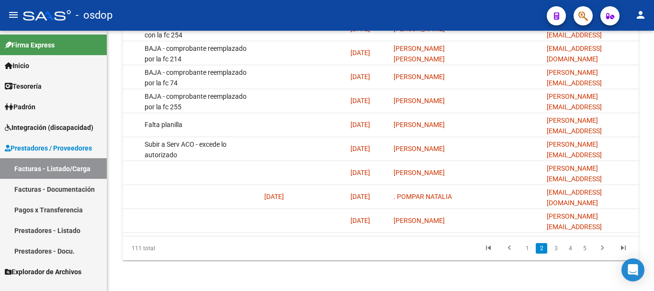
click at [556, 250] on link "3" at bounding box center [555, 248] width 11 height 11
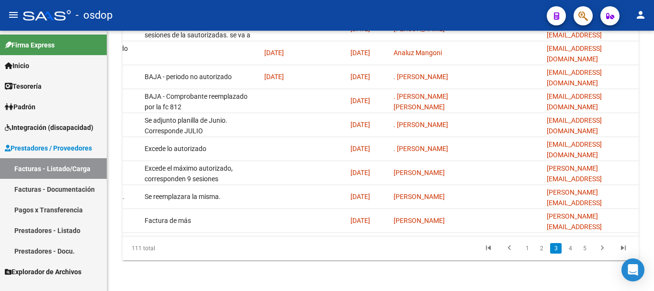
click at [529, 249] on link "1" at bounding box center [526, 248] width 11 height 11
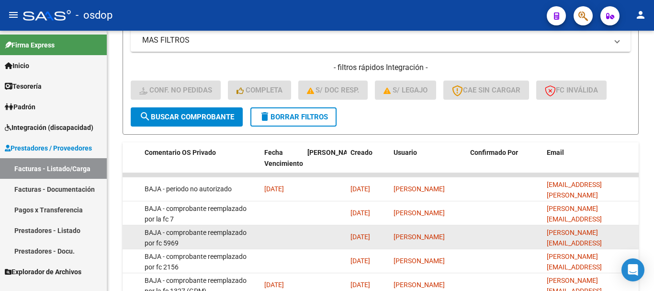
scroll to position [581, 0]
